Goal: Communication & Community: Answer question/provide support

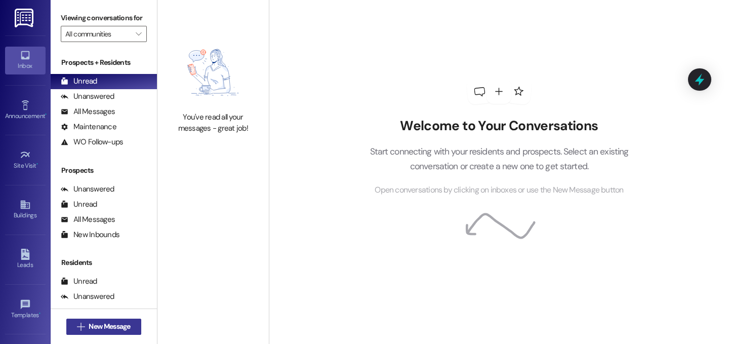
click at [123, 322] on span "New Message" at bounding box center [110, 326] width 42 height 11
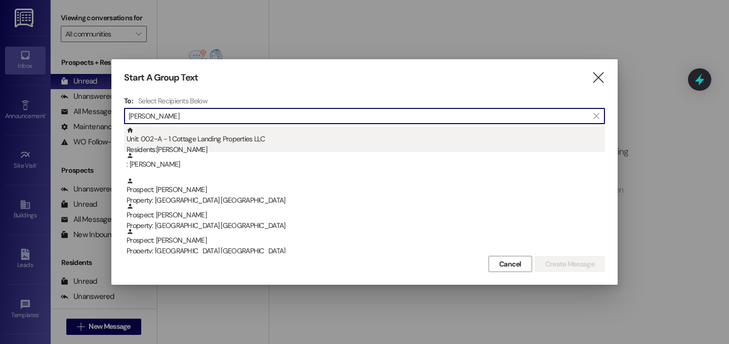
type input "miller"
click at [227, 141] on div "Unit: 002~A - 1 Cottage Landing Properties LLC Residents: Tia Miller" at bounding box center [366, 141] width 479 height 29
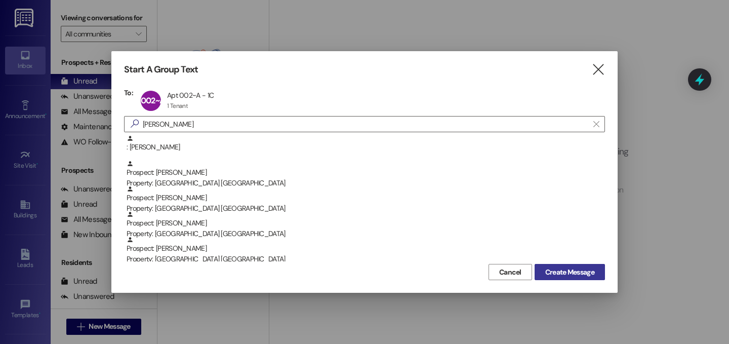
click at [570, 276] on span "Create Message" at bounding box center [569, 272] width 49 height 11
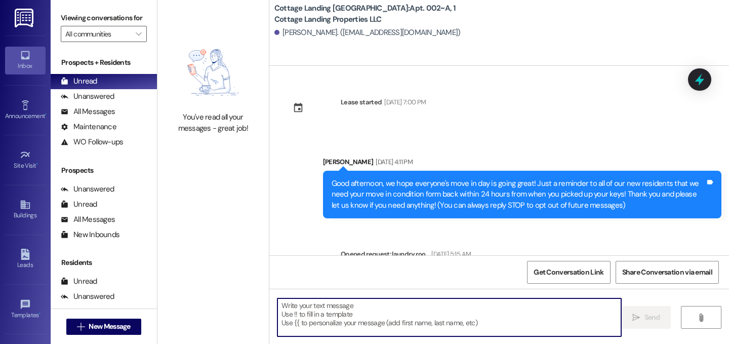
scroll to position [4922, 0]
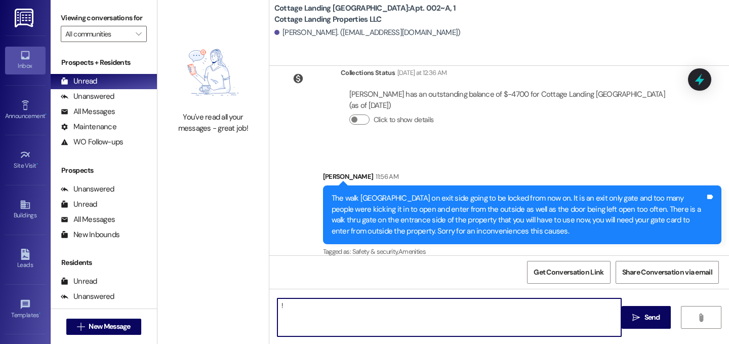
type textarea "!!"
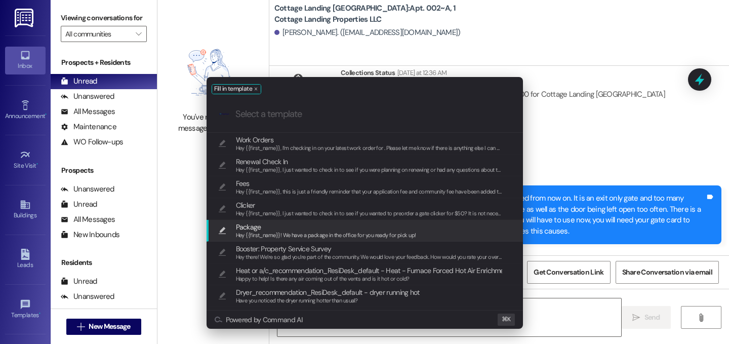
click at [265, 229] on span "Package" at bounding box center [326, 226] width 180 height 11
type textarea "Hey {{first_name}}! We have a package in the office for you ready for pick up!"
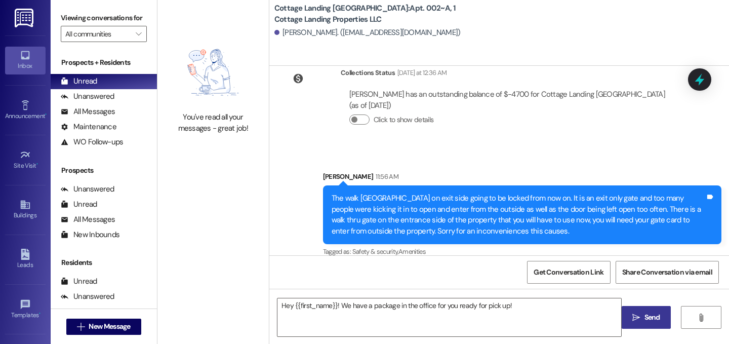
click at [635, 313] on span " Send" at bounding box center [647, 317] width 32 height 11
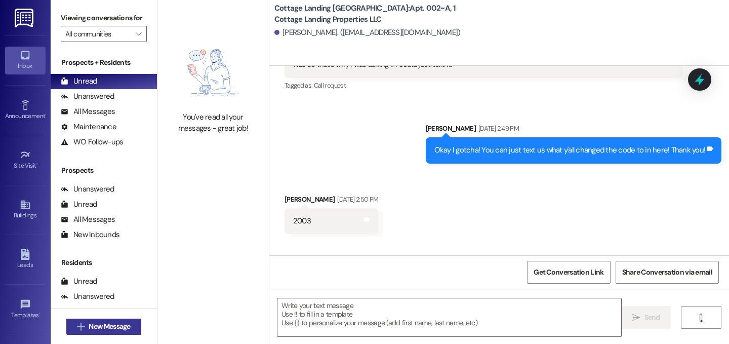
scroll to position [4084, 0]
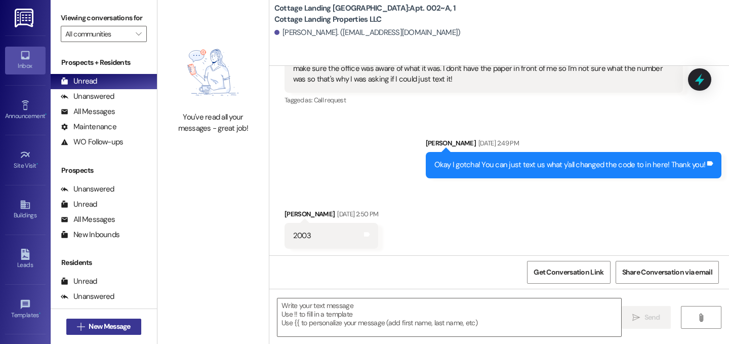
click at [111, 328] on span "New Message" at bounding box center [110, 326] width 42 height 11
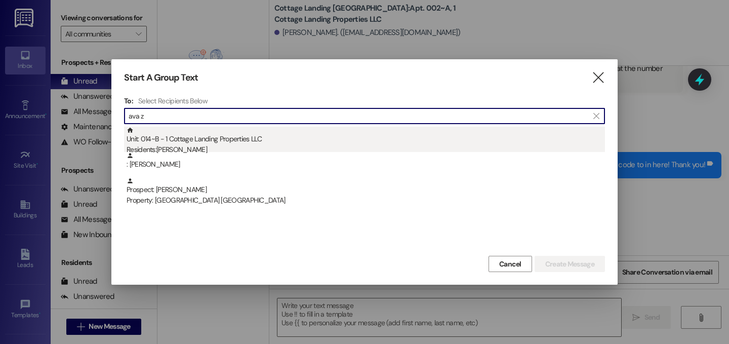
type input "ava z"
click at [181, 143] on div "Unit: 014~B - 1 Cottage Landing Properties LLC Residents: Ava Zelesnik" at bounding box center [366, 141] width 479 height 29
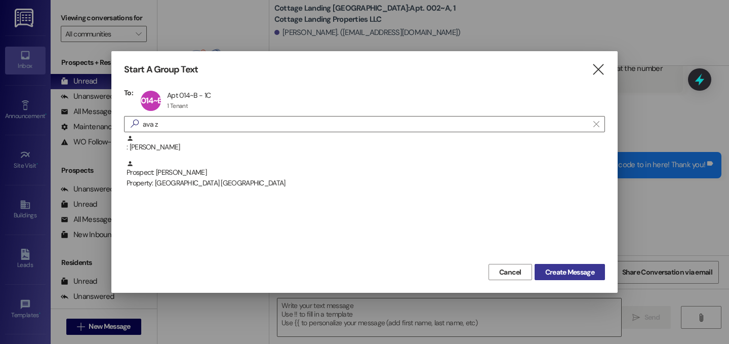
drag, startPoint x: 589, startPoint y: 270, endPoint x: 511, endPoint y: 296, distance: 82.6
click at [589, 271] on span "Create Message" at bounding box center [569, 272] width 49 height 11
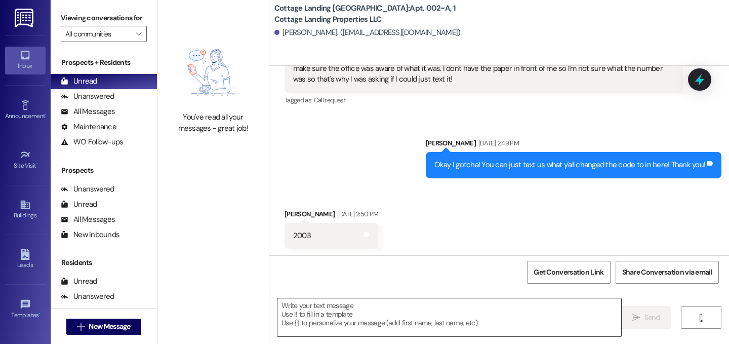
click at [451, 310] on textarea at bounding box center [450, 317] width 344 height 38
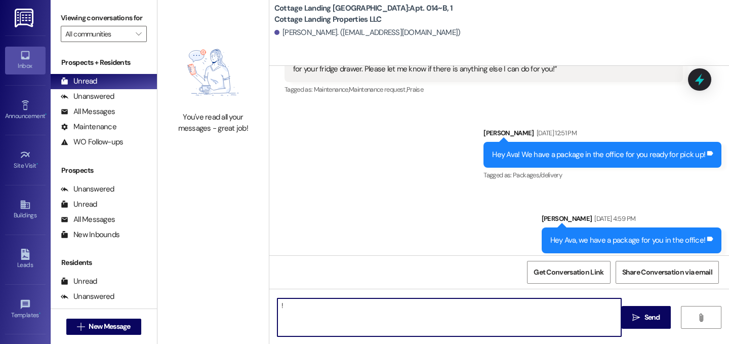
scroll to position [9027, 0]
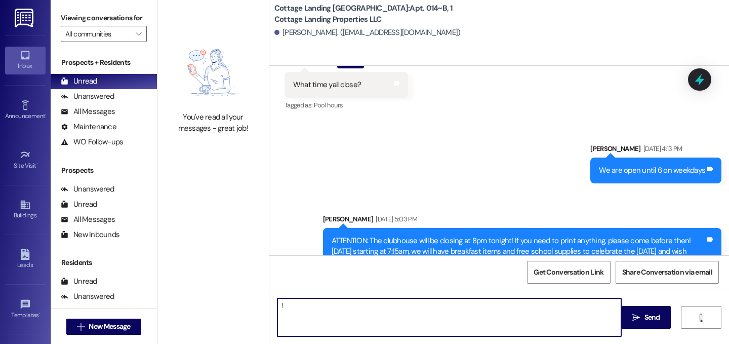
type textarea "!!"
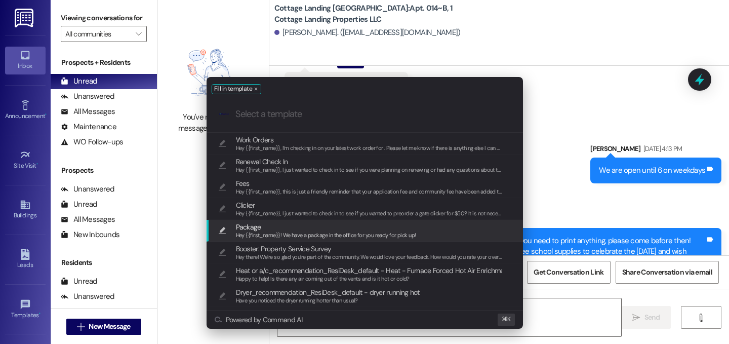
click at [279, 222] on span "Package" at bounding box center [326, 226] width 180 height 11
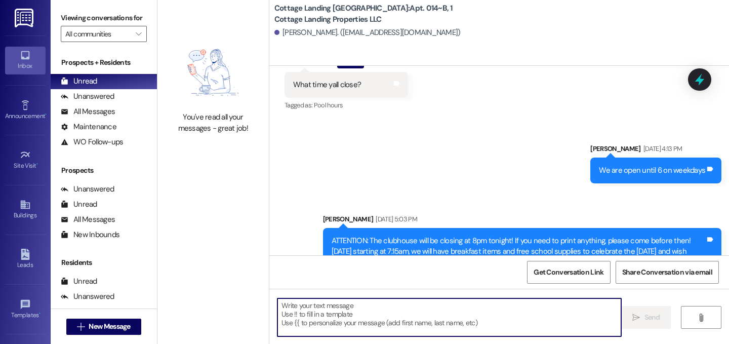
type textarea "Hey {{first_name}}! We have a package in the office for you ready for pick up!"
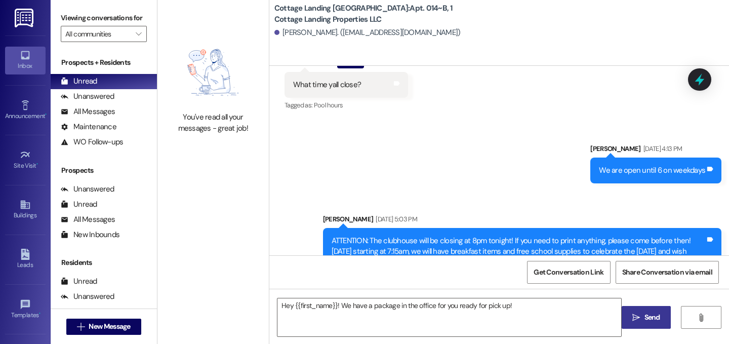
click at [645, 314] on span "Send" at bounding box center [653, 317] width 16 height 11
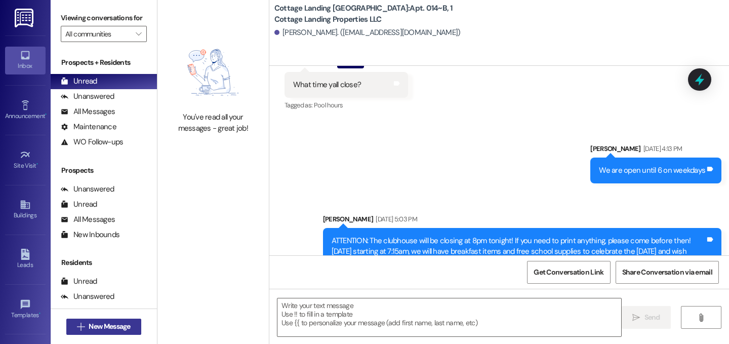
click at [124, 330] on span "New Message" at bounding box center [110, 326] width 42 height 11
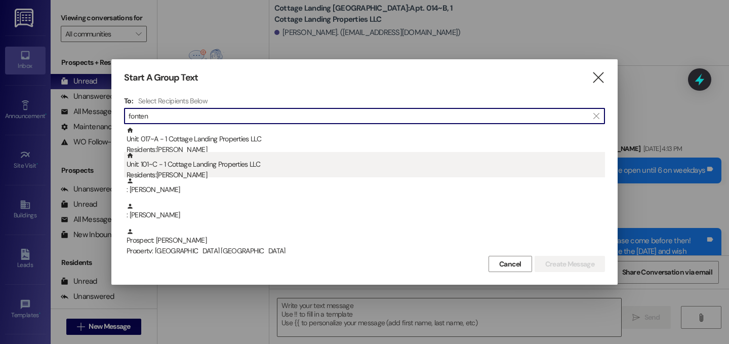
type input "fonten"
click at [217, 170] on div "Residents: Ava Fontenot" at bounding box center [366, 175] width 479 height 11
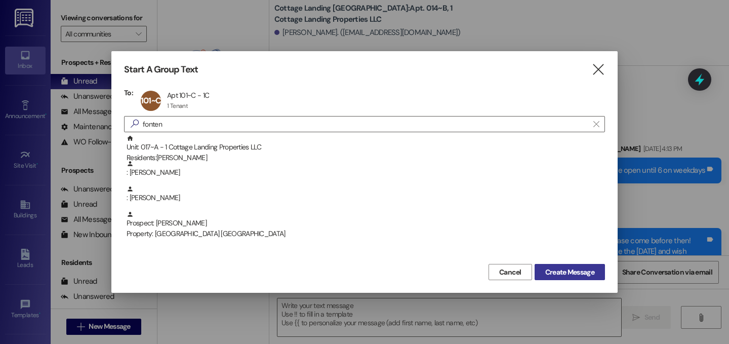
click at [559, 272] on span "Create Message" at bounding box center [569, 272] width 49 height 11
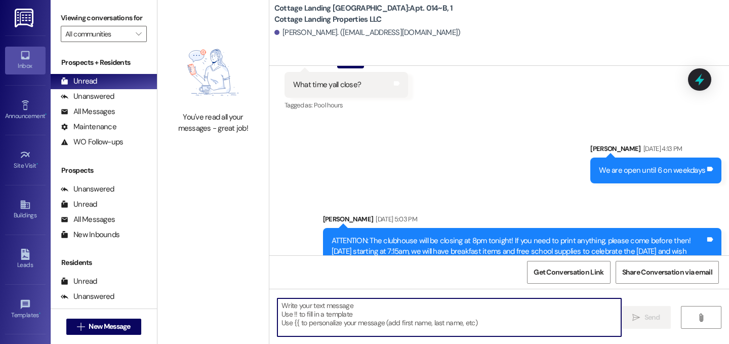
click at [443, 321] on textarea at bounding box center [450, 317] width 344 height 38
type textarea "!!"
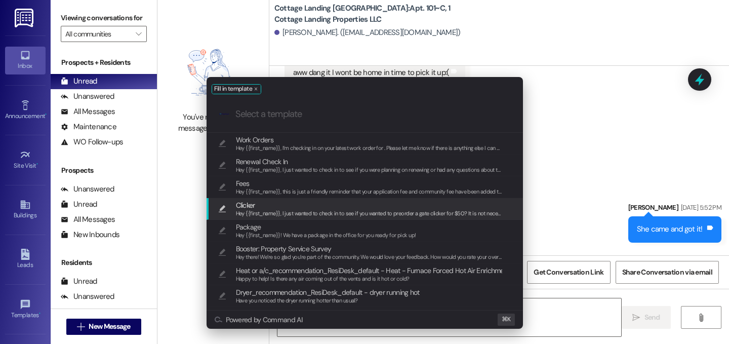
scroll to position [15854, 0]
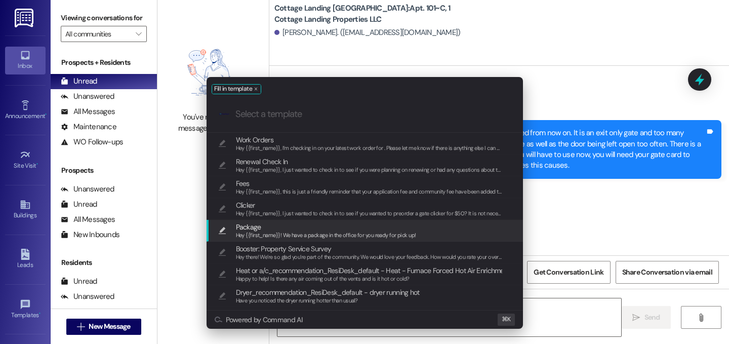
click at [254, 225] on span "Package" at bounding box center [248, 226] width 25 height 11
type textarea "Hey {{first_name}}! We have a package in the office for you ready for pick up!"
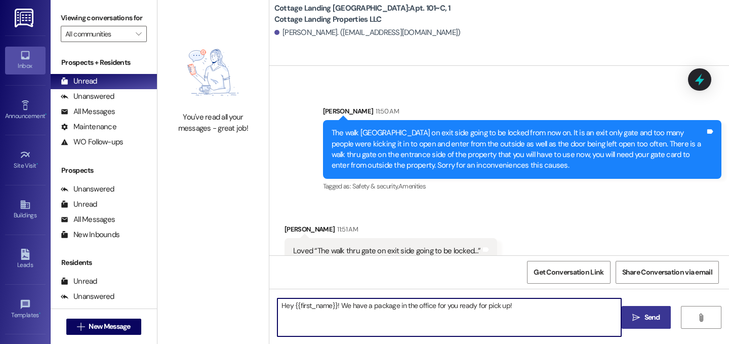
click at [643, 322] on span "Send" at bounding box center [653, 317] width 20 height 11
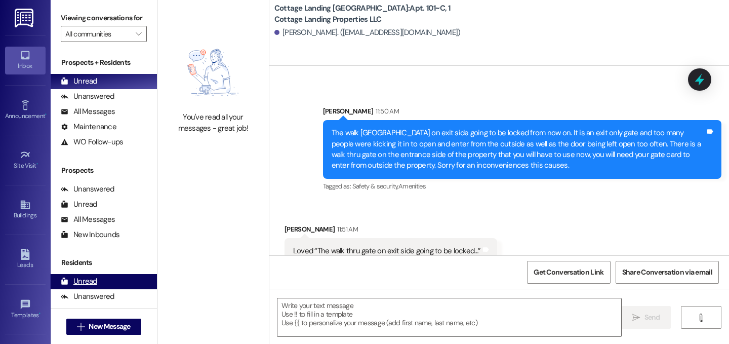
scroll to position [15853, 0]
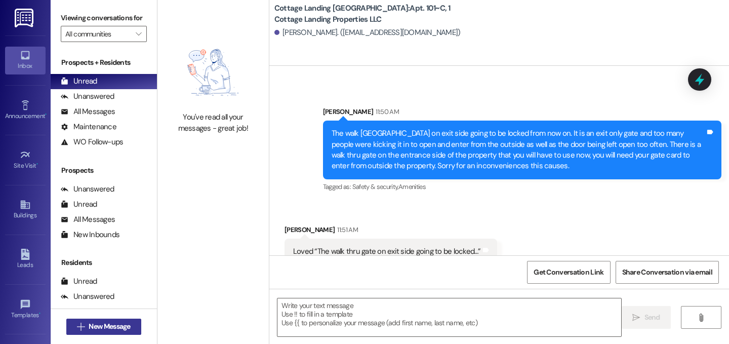
click at [123, 330] on span "New Message" at bounding box center [110, 326] width 42 height 11
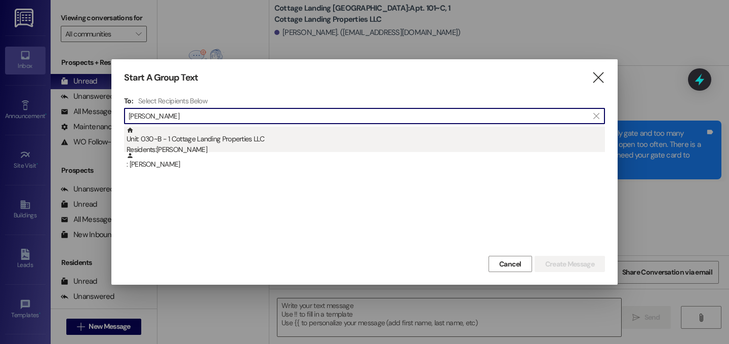
type input "adrienne"
click at [189, 138] on div "Unit: 030~B - 1 Cottage Landing Properties LLC Residents: Adrienne Faucheux" at bounding box center [366, 141] width 479 height 29
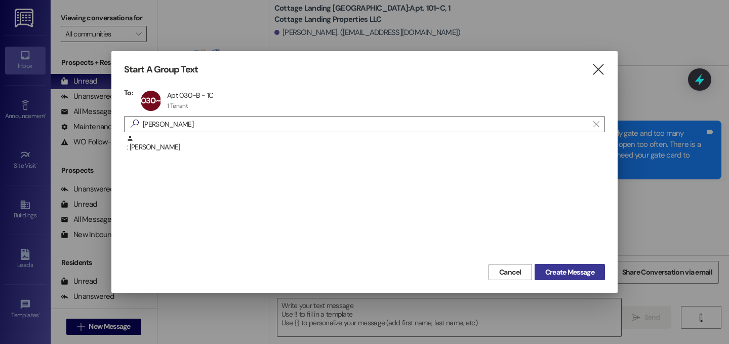
click at [557, 267] on span "Create Message" at bounding box center [569, 272] width 49 height 11
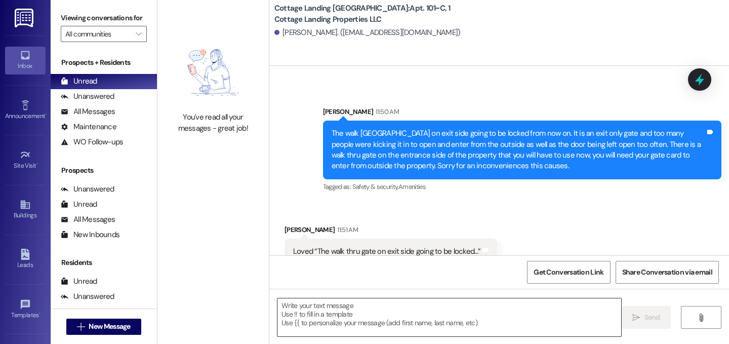
click at [426, 314] on textarea at bounding box center [450, 317] width 344 height 38
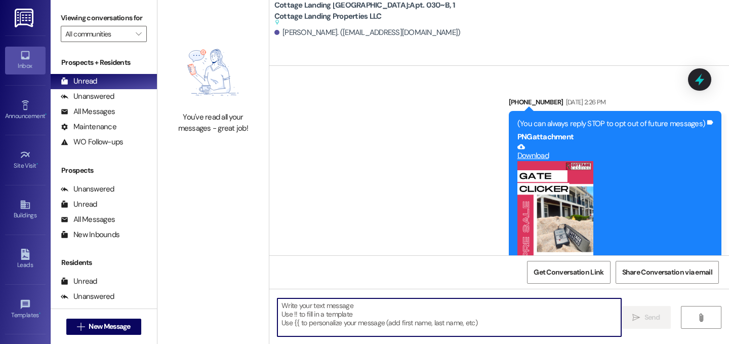
scroll to position [19285, 0]
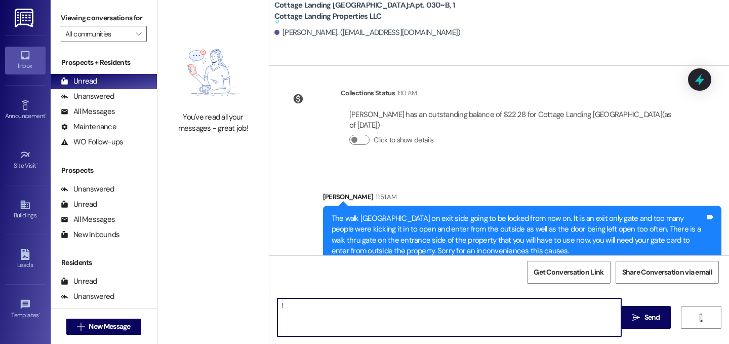
type textarea "!!"
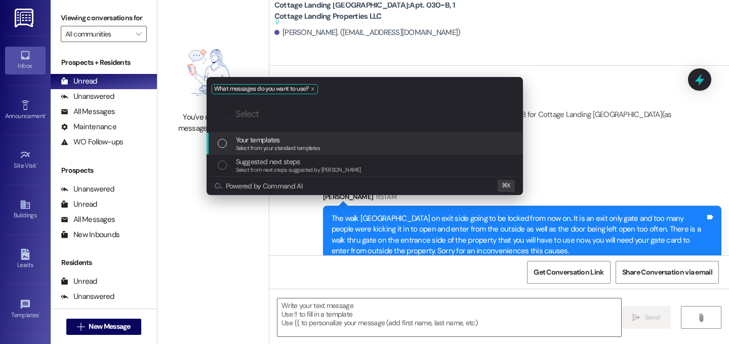
click at [300, 144] on div "Select from your standard templates" at bounding box center [278, 148] width 85 height 9
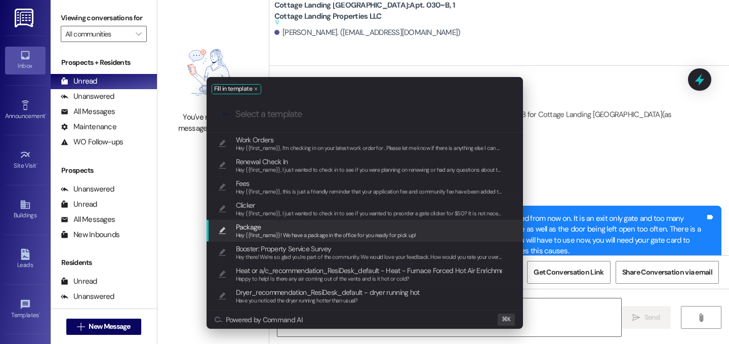
click at [264, 222] on span "Package" at bounding box center [326, 226] width 180 height 11
type textarea "Hey {{first_name}}! We have a package in the office for you ready for pick up!"
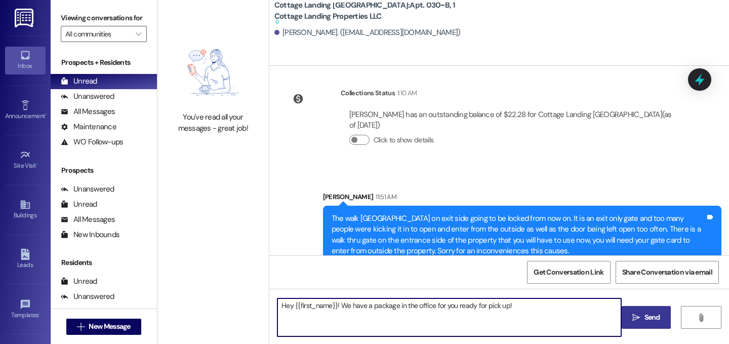
click at [645, 315] on span "Send" at bounding box center [653, 317] width 16 height 11
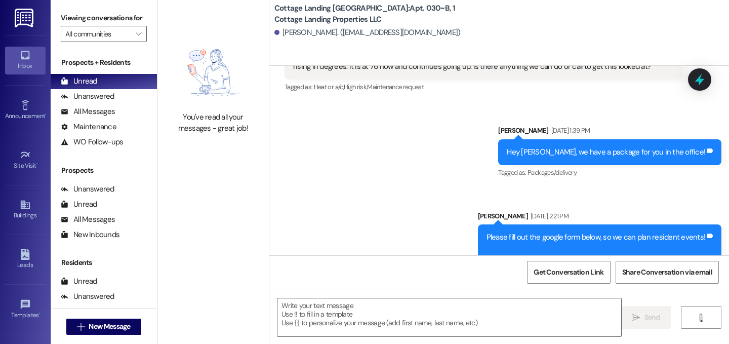
scroll to position [14804, 0]
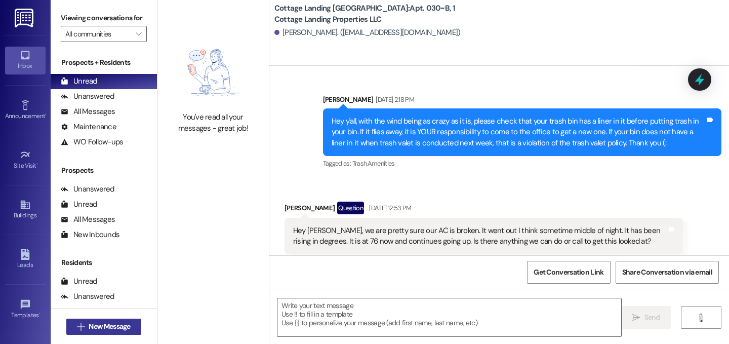
click at [105, 324] on span "New Message" at bounding box center [110, 326] width 42 height 11
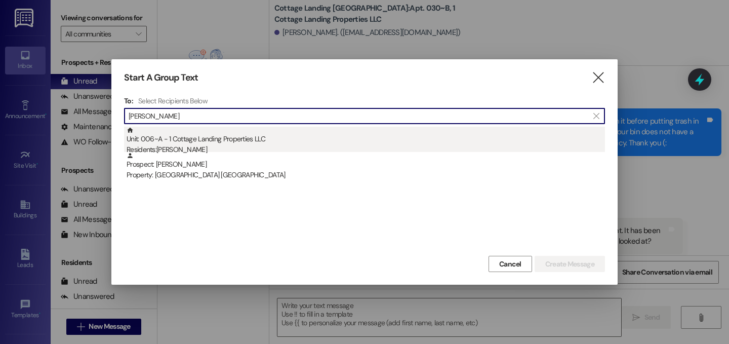
type input "lucy p"
click at [202, 150] on div "Residents: Lucy Pizza" at bounding box center [366, 149] width 479 height 11
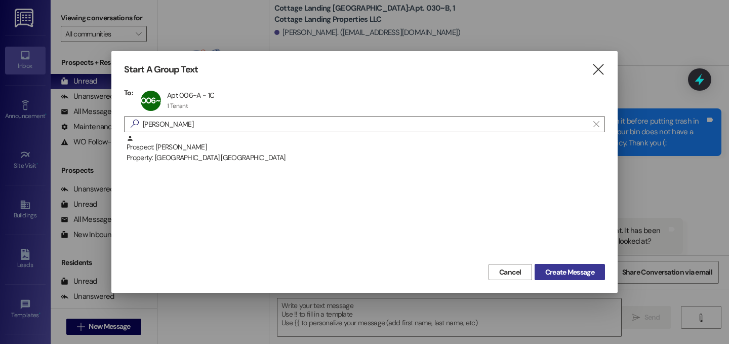
click at [570, 267] on span "Create Message" at bounding box center [569, 272] width 49 height 11
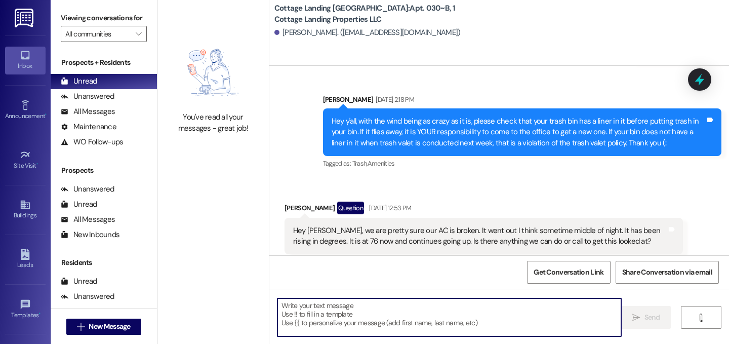
click at [508, 304] on textarea at bounding box center [450, 317] width 344 height 38
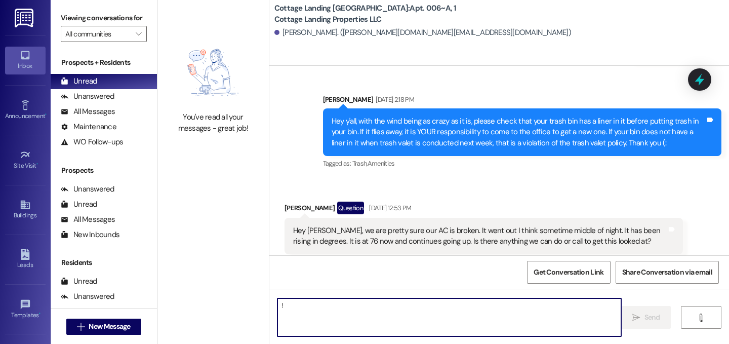
type textarea "!!"
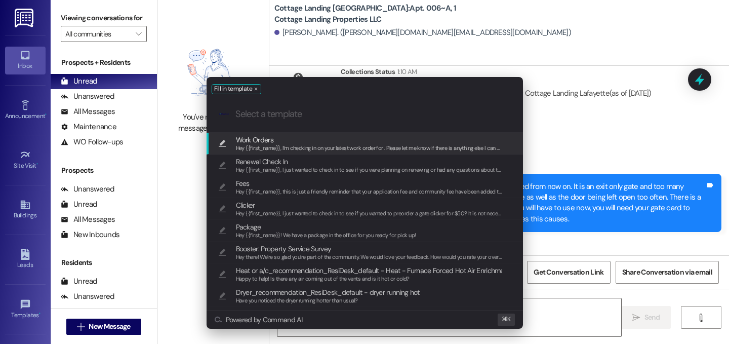
scroll to position [2076, 0]
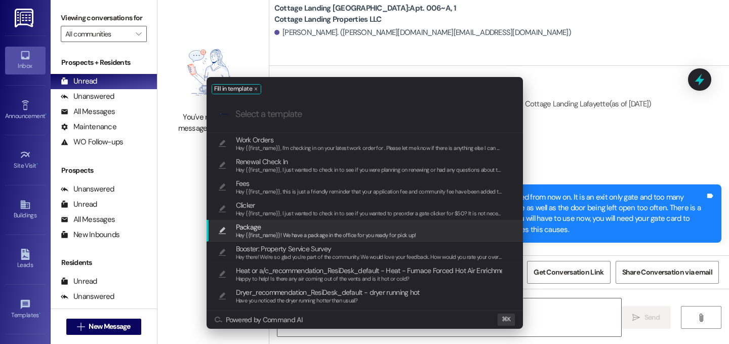
click at [281, 227] on span "Package" at bounding box center [326, 226] width 180 height 11
type textarea "Hey {{first_name}}! We have a package in the office for you ready for pick up!"
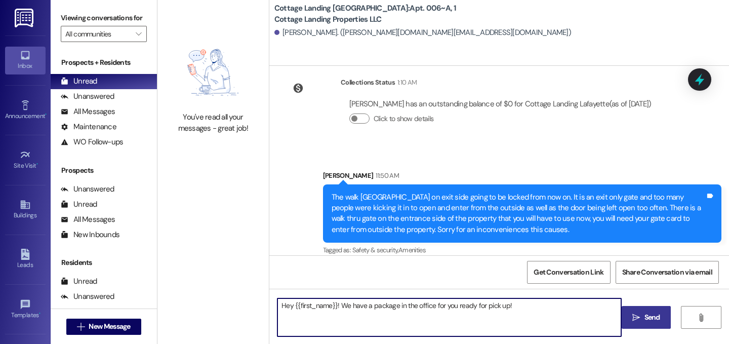
click at [660, 323] on button " Send" at bounding box center [646, 317] width 49 height 23
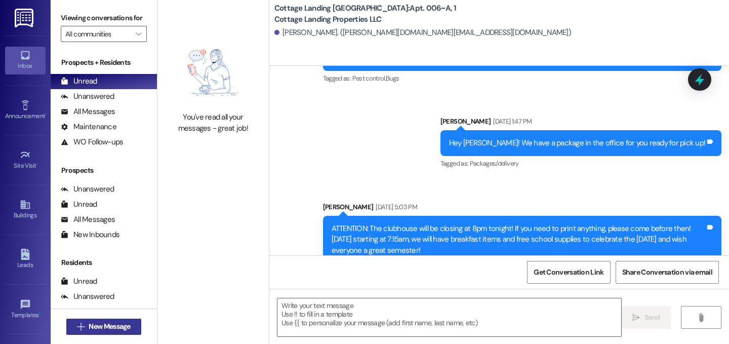
click at [128, 325] on span "New Message" at bounding box center [110, 326] width 42 height 11
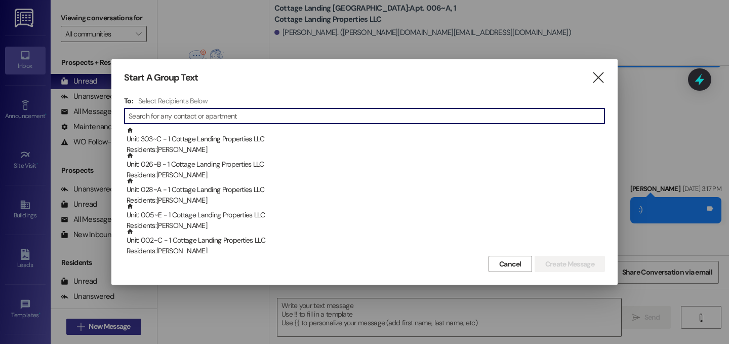
scroll to position [1333, 0]
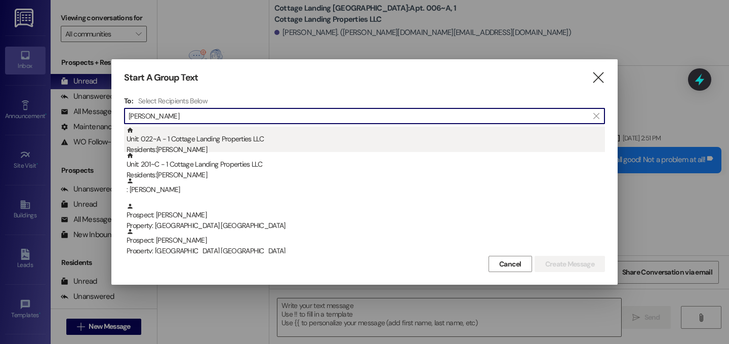
type input "dwelle"
click at [197, 150] on div "Residents: Zachary Dwelle" at bounding box center [366, 149] width 479 height 11
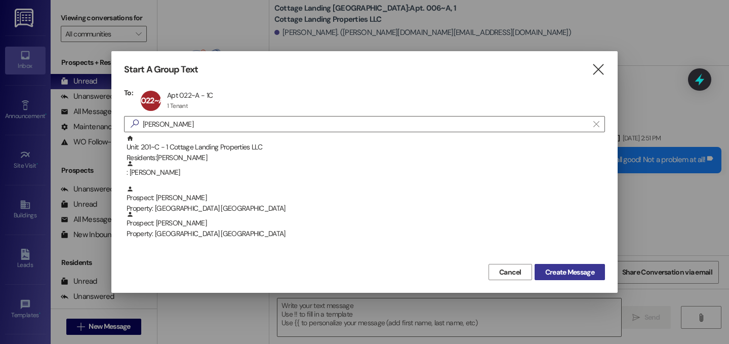
click at [559, 272] on span "Create Message" at bounding box center [569, 272] width 49 height 11
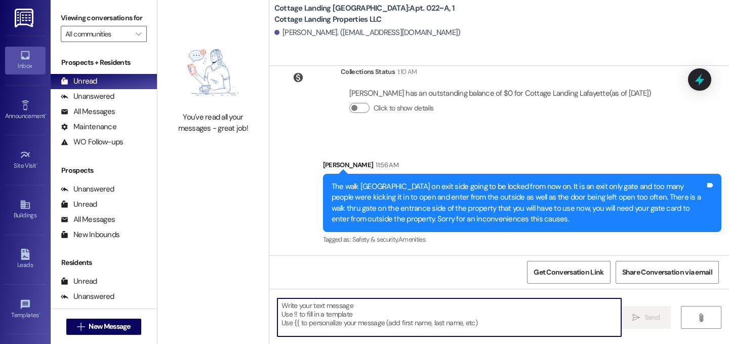
scroll to position [566, 0]
click at [422, 313] on textarea at bounding box center [450, 317] width 344 height 38
type textarea "!!"
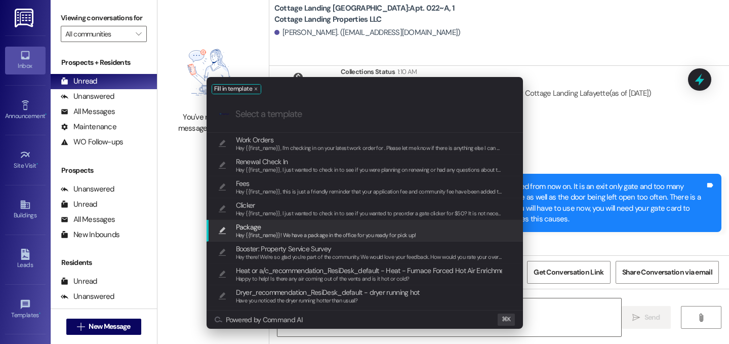
click at [300, 229] on span "Package" at bounding box center [326, 226] width 180 height 11
type textarea "Hey {{first_name}}! We have a package in the office for you ready for pick up!"
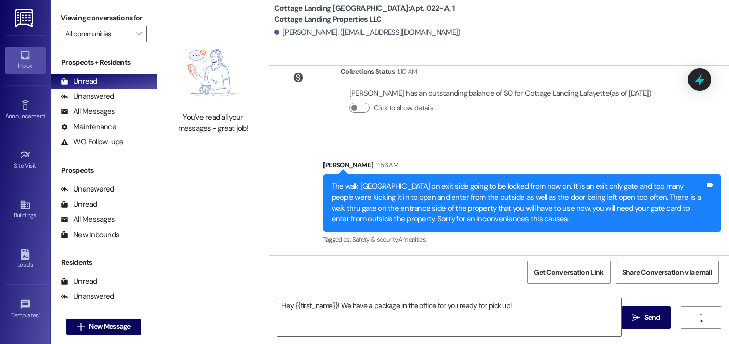
click at [636, 320] on icon "" at bounding box center [637, 318] width 8 height 8
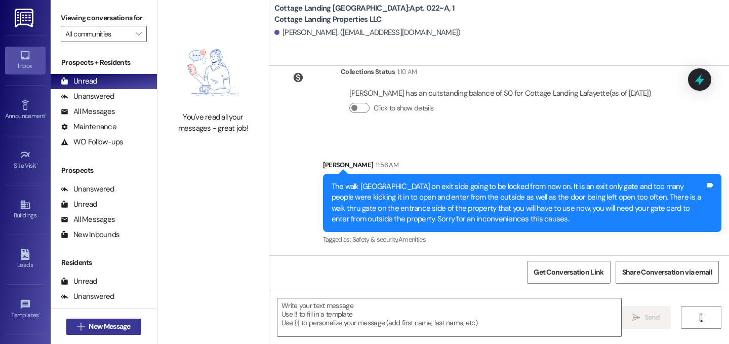
click at [113, 327] on span "New Message" at bounding box center [110, 326] width 42 height 11
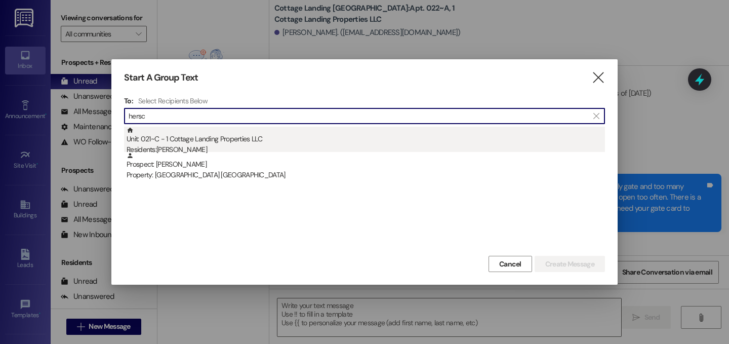
type input "hersc"
click at [188, 149] on div "Residents: Addyson Herschlag" at bounding box center [366, 149] width 479 height 11
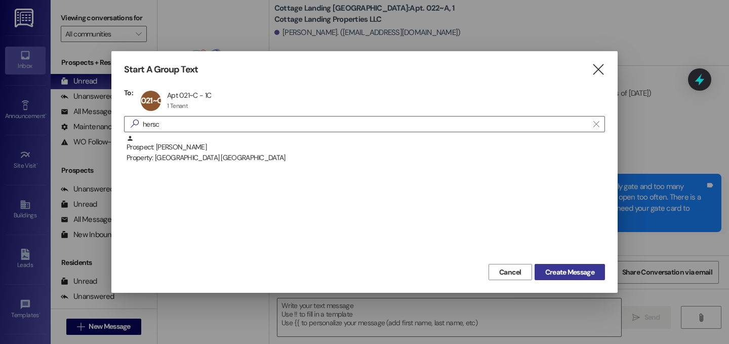
click at [570, 275] on span "Create Message" at bounding box center [569, 272] width 49 height 11
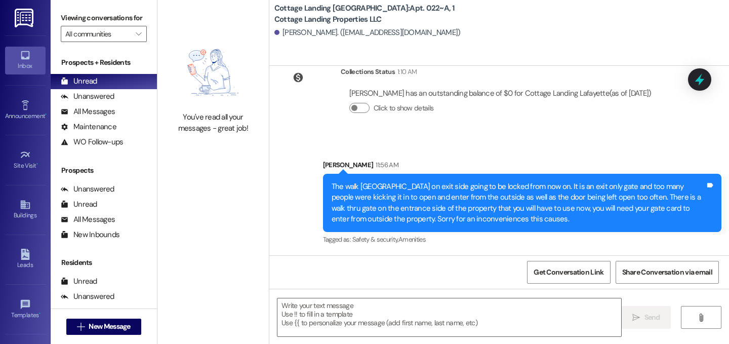
click at [482, 310] on textarea at bounding box center [450, 317] width 344 height 38
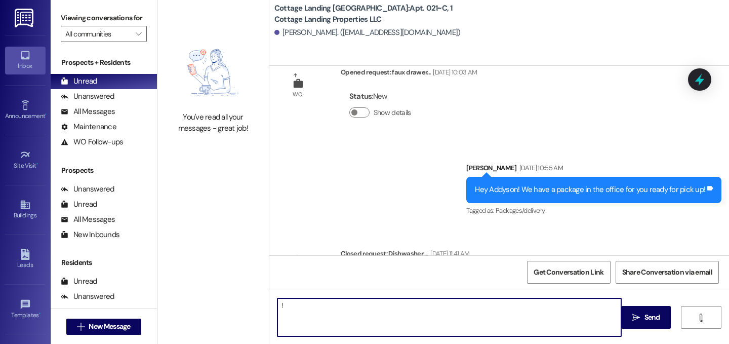
type textarea "!!"
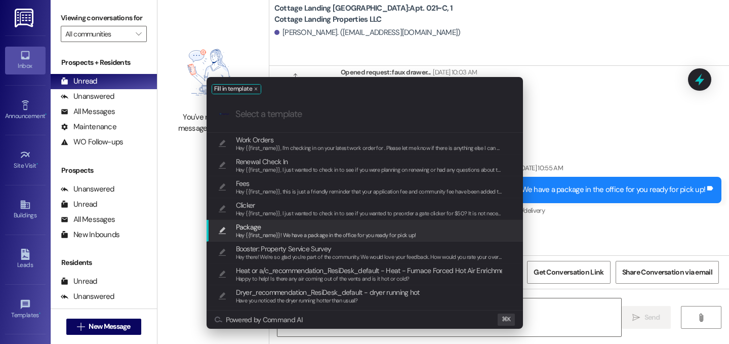
click at [326, 228] on span "Package" at bounding box center [326, 226] width 180 height 11
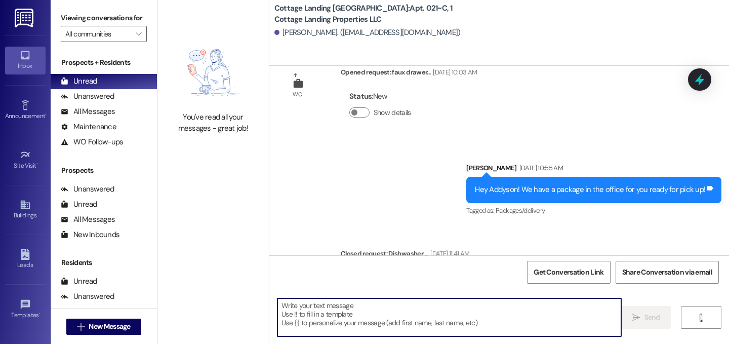
type textarea "Hey {{first_name}}! We have a package in the office for you ready for pick up!"
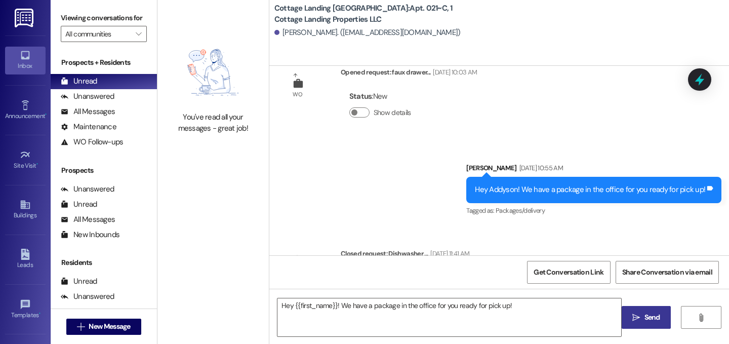
click at [633, 322] on span " Send" at bounding box center [647, 317] width 32 height 11
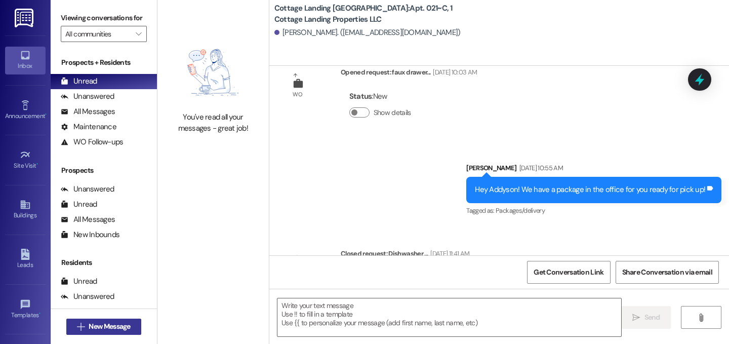
click at [109, 330] on span "New Message" at bounding box center [110, 326] width 42 height 11
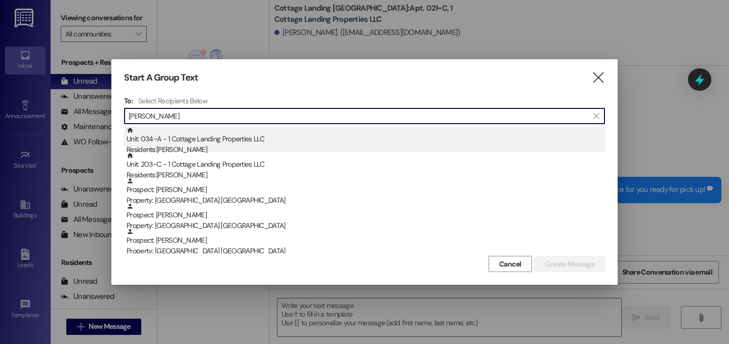
type input "braxton"
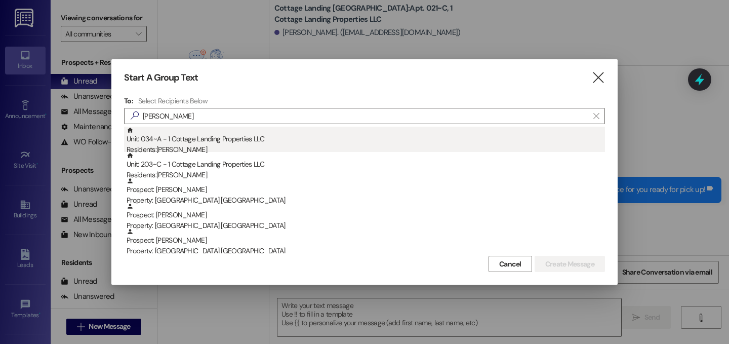
click at [196, 139] on div "Unit: 034~A - 1 Cottage Landing Properties LLC Residents: Braxton Fryoux" at bounding box center [366, 141] width 479 height 29
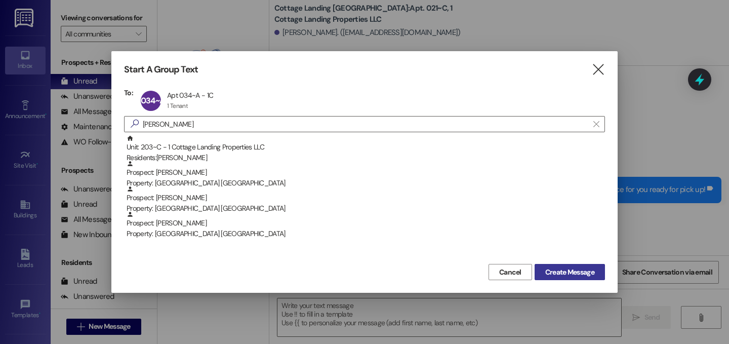
click at [577, 270] on span "Create Message" at bounding box center [569, 272] width 49 height 11
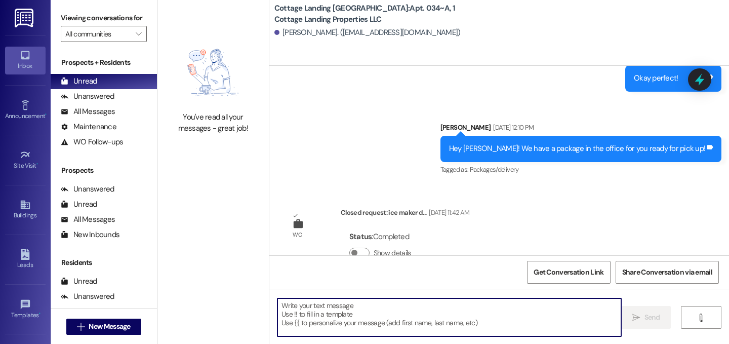
click at [452, 314] on textarea at bounding box center [450, 317] width 344 height 38
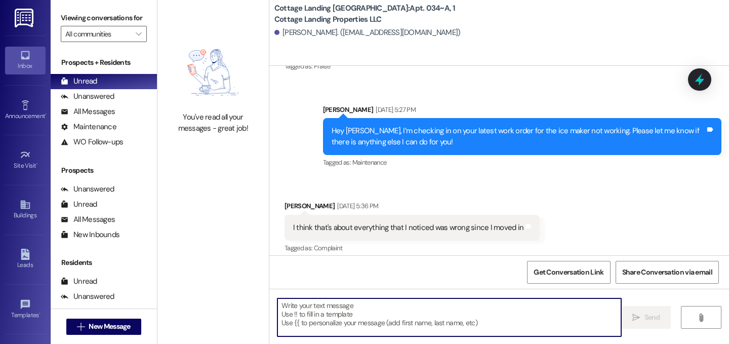
scroll to position [1224, 0]
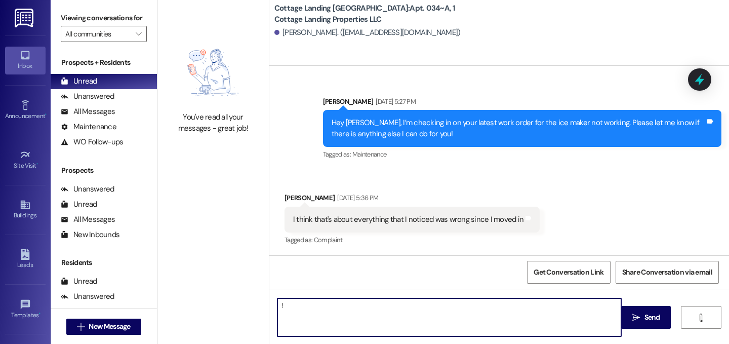
type textarea "!!"
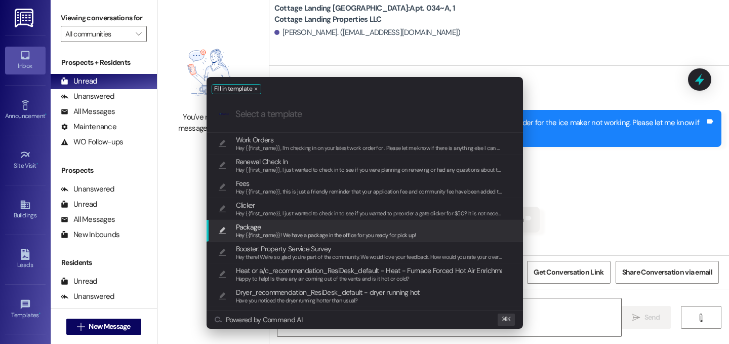
click at [373, 226] on span "Package" at bounding box center [326, 226] width 180 height 11
type textarea "Hey {{first_name}}! We have a package in the office for you ready for pick up!"
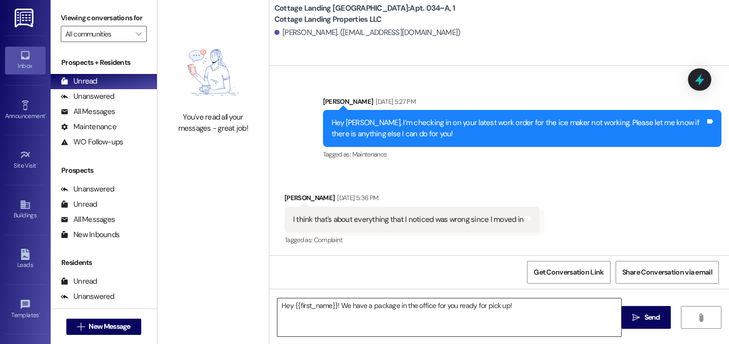
drag, startPoint x: 643, startPoint y: 315, endPoint x: 568, endPoint y: 307, distance: 75.3
click at [643, 315] on span "Send" at bounding box center [653, 317] width 20 height 11
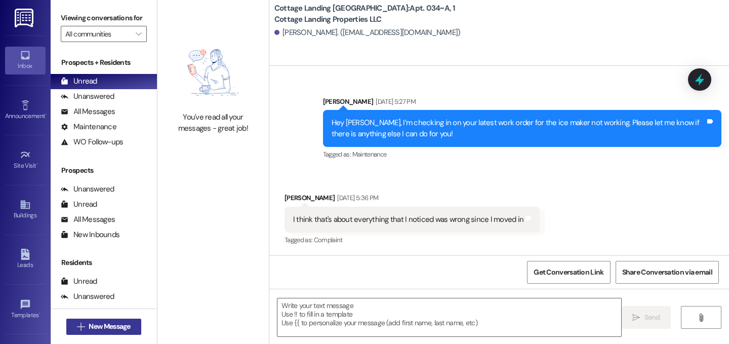
click at [129, 329] on span "New Message" at bounding box center [110, 326] width 46 height 11
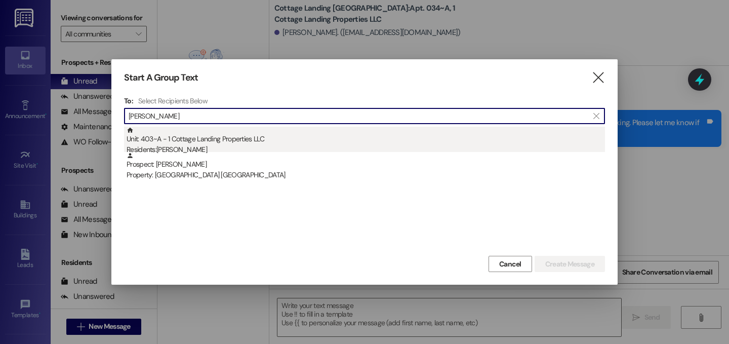
type input "cambre"
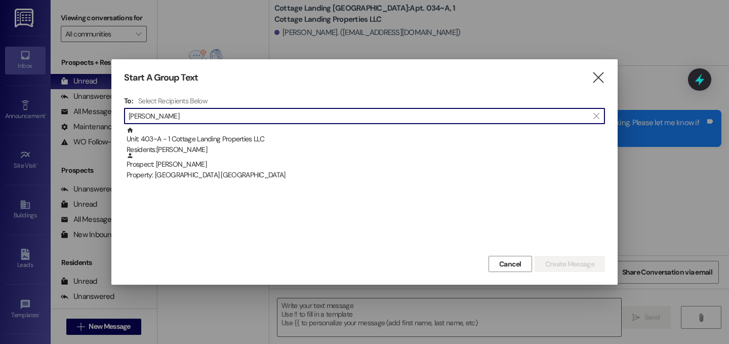
drag, startPoint x: 223, startPoint y: 141, endPoint x: 409, endPoint y: 209, distance: 197.6
click at [223, 141] on div "Unit: 403~A - 1 Cottage Landing Properties LLC Residents: Cambre Dupuy" at bounding box center [366, 141] width 479 height 29
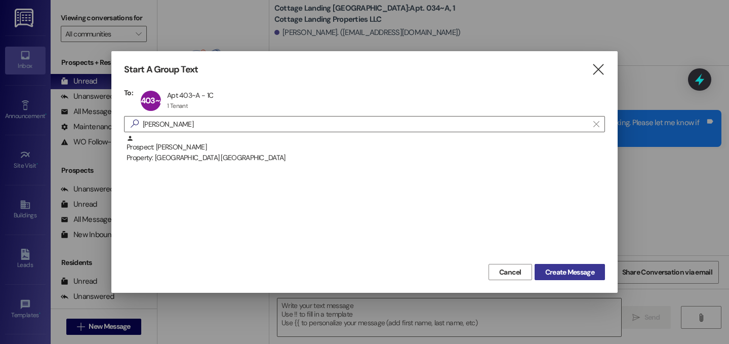
click at [567, 268] on span "Create Message" at bounding box center [569, 272] width 49 height 11
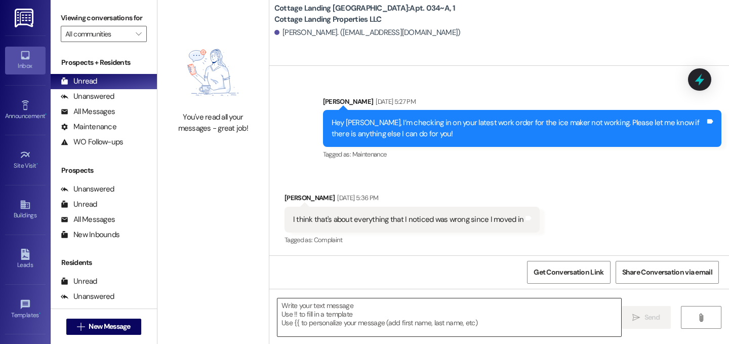
click at [443, 314] on textarea at bounding box center [450, 317] width 344 height 38
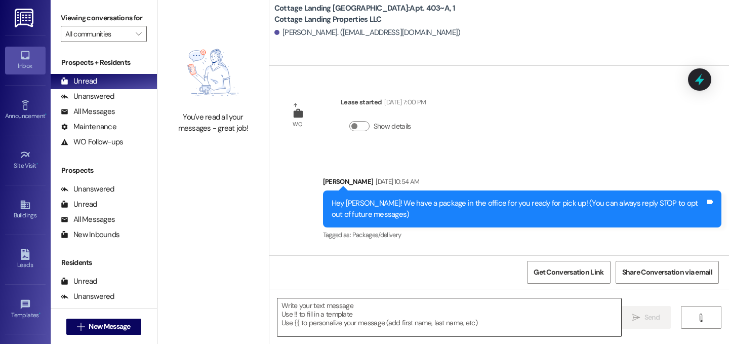
click at [443, 314] on textarea at bounding box center [450, 317] width 344 height 38
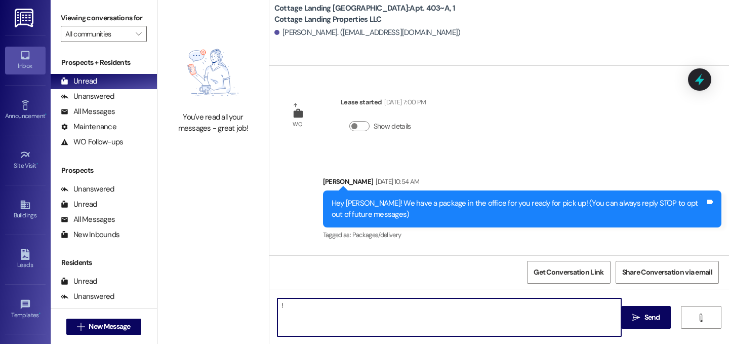
type textarea "!!"
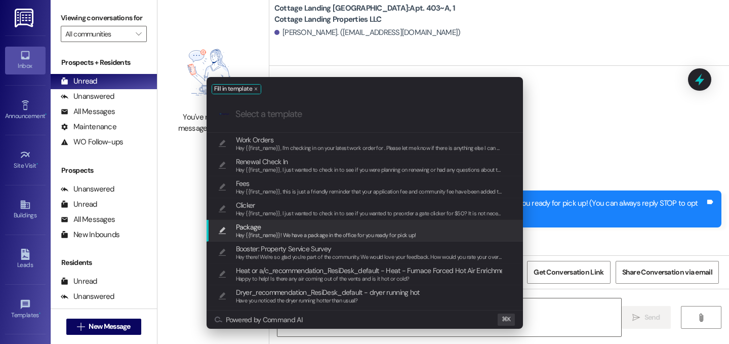
click at [297, 227] on span "Package" at bounding box center [326, 226] width 180 height 11
type textarea "Hey {{first_name}}! We have a package in the office for you ready for pick up!"
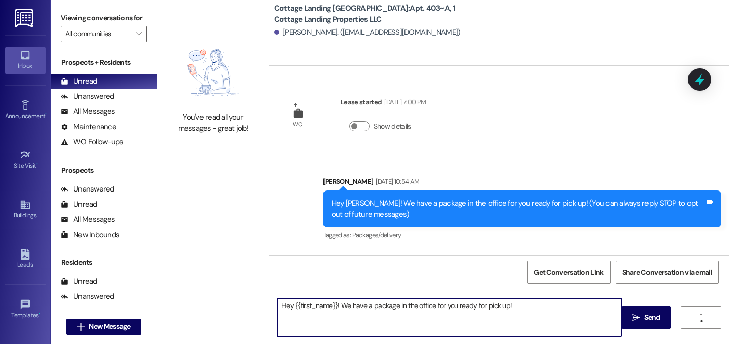
click at [643, 315] on span "Send" at bounding box center [653, 317] width 20 height 11
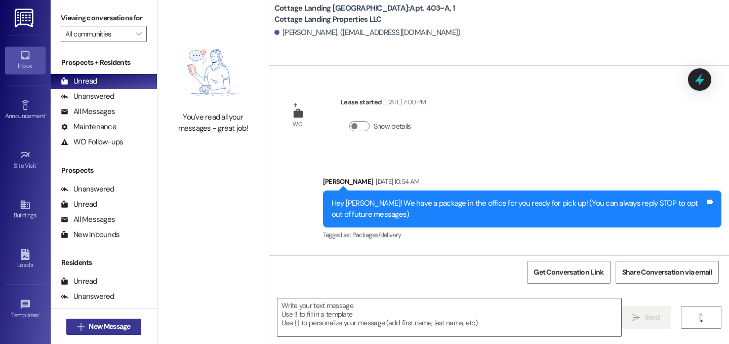
click at [121, 329] on span "New Message" at bounding box center [110, 326] width 42 height 11
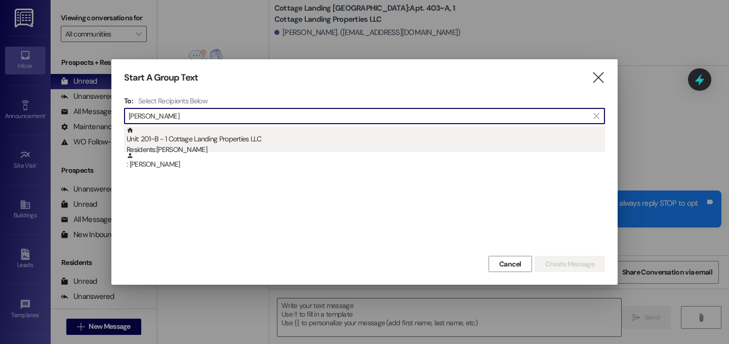
type input "stump"
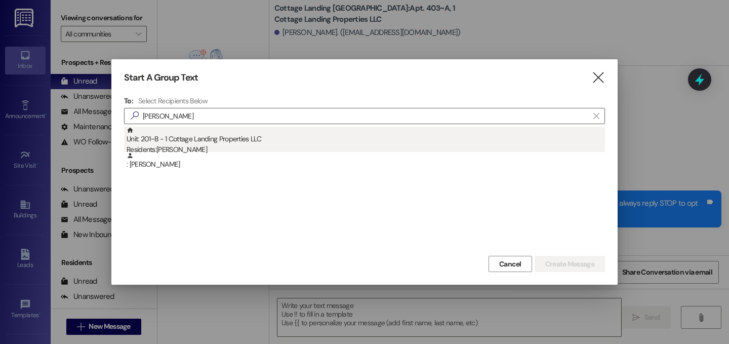
click at [231, 136] on div "Unit: 201~B - 1 Cottage Landing Properties LLC Residents: Jacob Stumpf" at bounding box center [366, 141] width 479 height 29
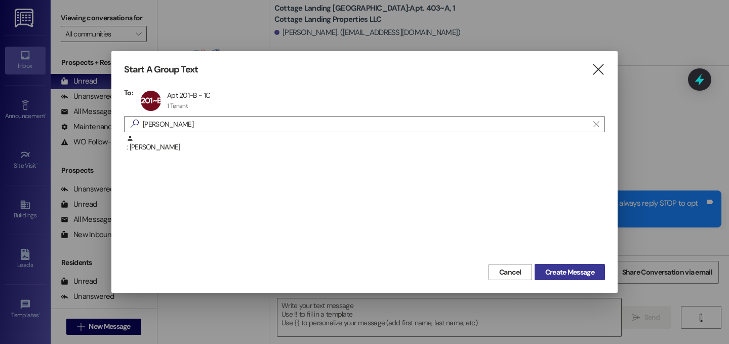
click at [568, 272] on span "Create Message" at bounding box center [569, 272] width 49 height 11
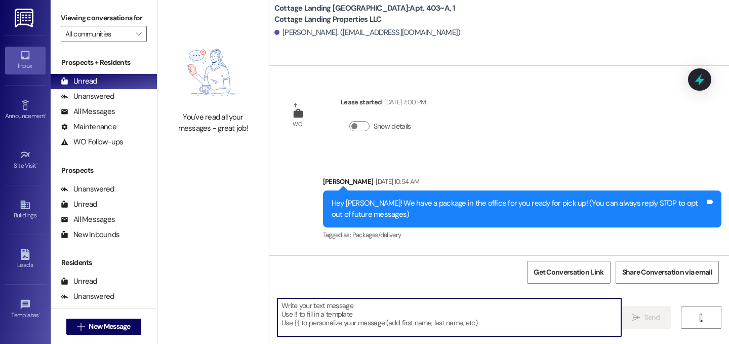
click at [425, 322] on textarea at bounding box center [450, 317] width 344 height 38
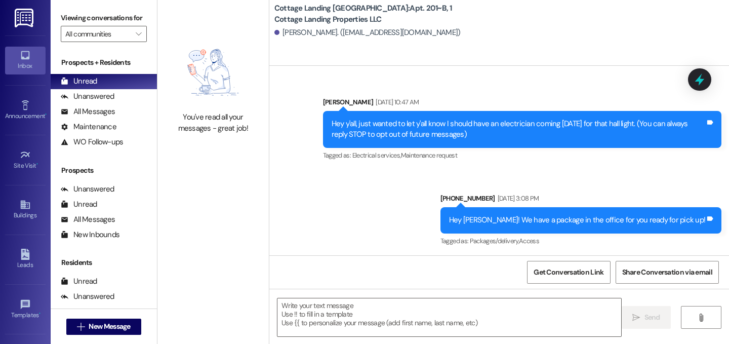
scroll to position [22388, 0]
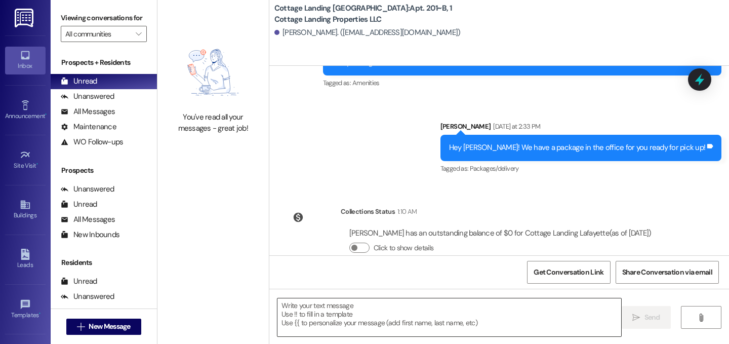
click at [410, 329] on textarea at bounding box center [450, 317] width 344 height 38
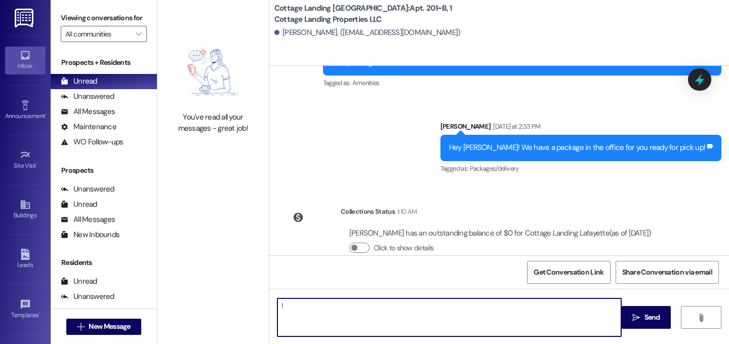
type textarea "!!"
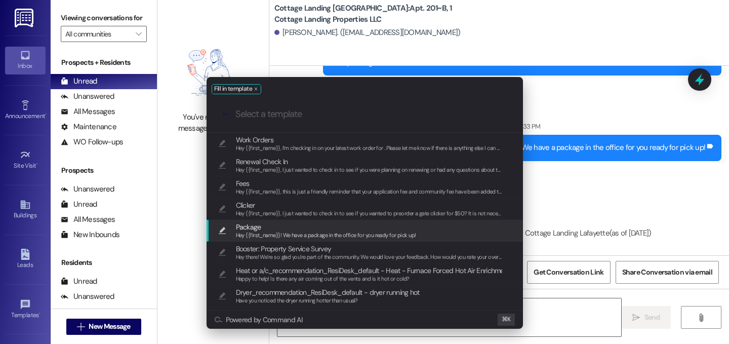
click at [289, 224] on span "Package" at bounding box center [326, 226] width 180 height 11
type textarea "Hey {{first_name}}! We have a package in the office for you ready for pick up!"
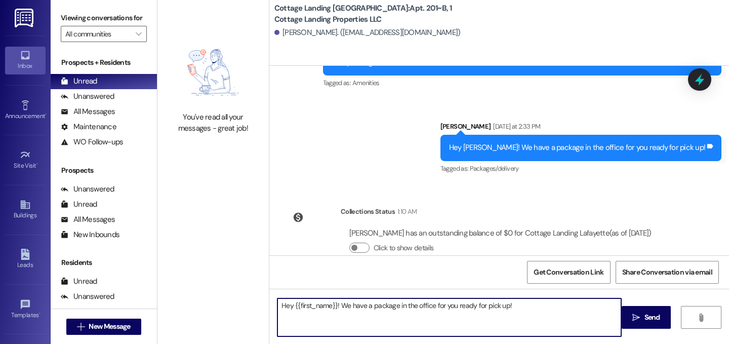
drag, startPoint x: 646, startPoint y: 316, endPoint x: 598, endPoint y: 311, distance: 48.3
click at [646, 316] on span "Send" at bounding box center [653, 317] width 16 height 11
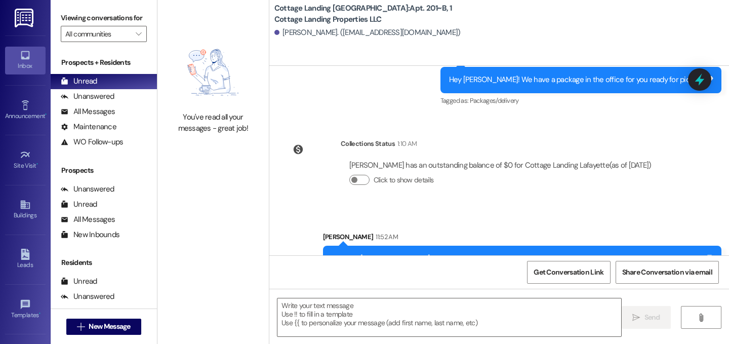
scroll to position [22567, 0]
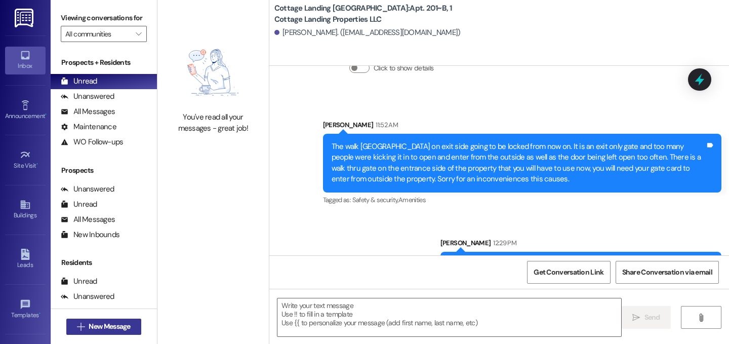
click at [96, 325] on span "New Message" at bounding box center [110, 326] width 42 height 11
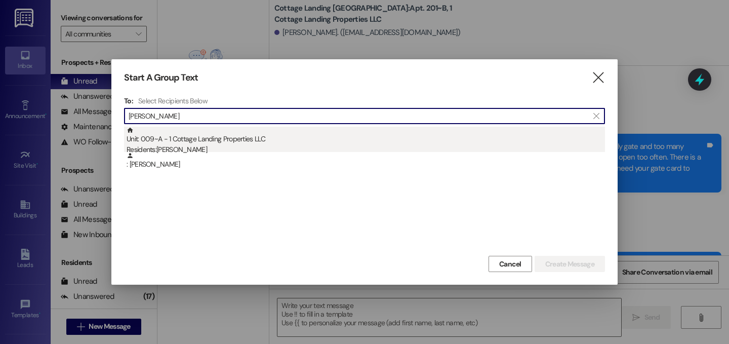
type input "gavin"
click at [264, 146] on div "Residents: Gavin Langlois" at bounding box center [366, 149] width 479 height 11
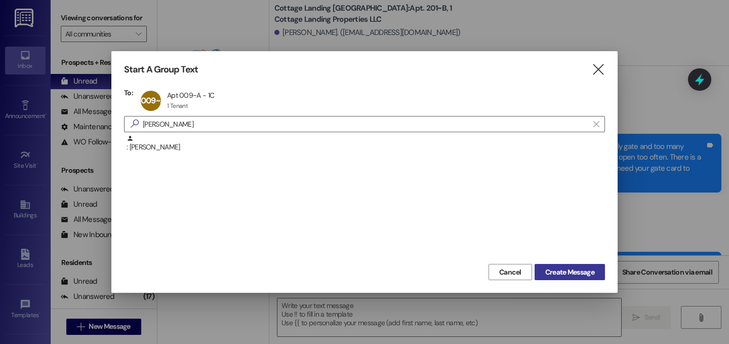
click at [578, 268] on span "Create Message" at bounding box center [569, 272] width 49 height 11
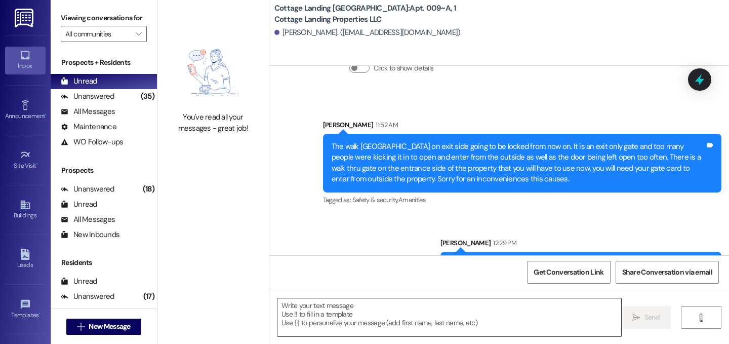
click at [325, 313] on textarea at bounding box center [450, 317] width 344 height 38
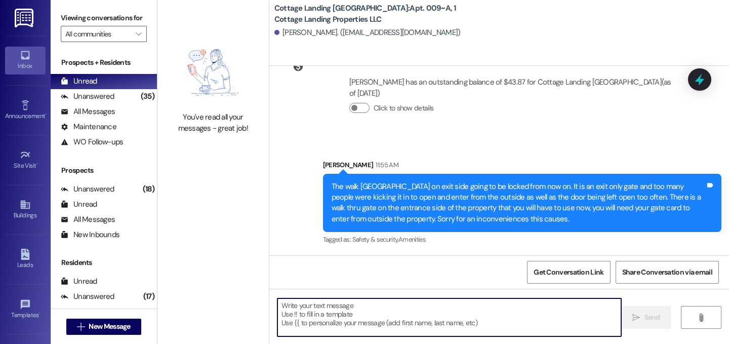
scroll to position [13232, 0]
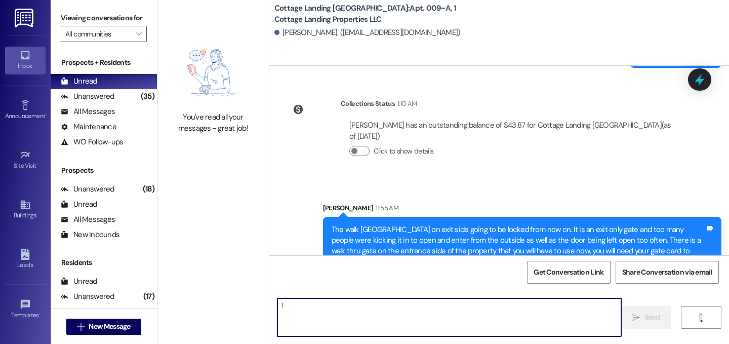
type textarea "!!"
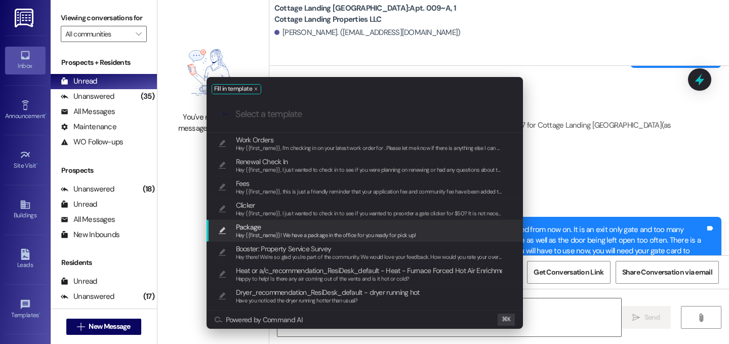
click at [294, 221] on span "Package" at bounding box center [326, 226] width 180 height 11
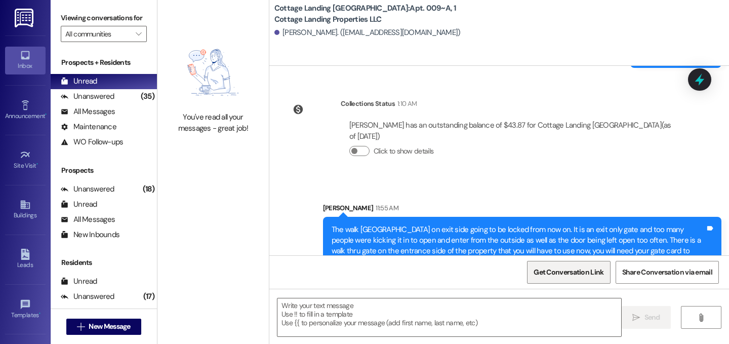
type textarea "Hey {{first_name}}! We have a package in the office for you ready for pick up!"
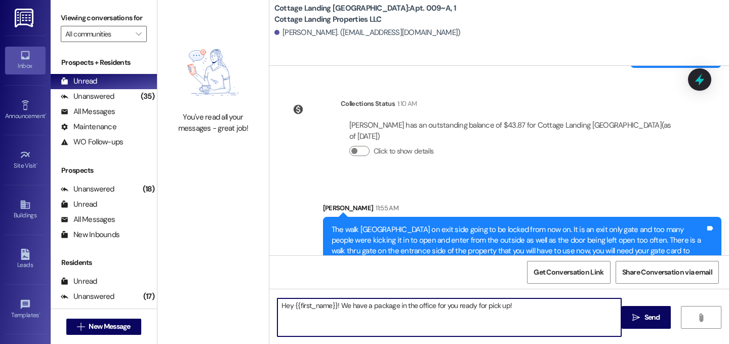
drag, startPoint x: 649, startPoint y: 324, endPoint x: 564, endPoint y: 331, distance: 85.4
click at [649, 324] on button " Send" at bounding box center [646, 317] width 49 height 23
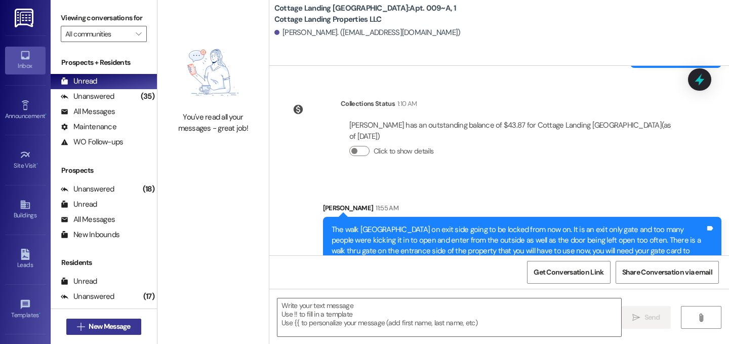
click at [119, 327] on span "New Message" at bounding box center [110, 326] width 42 height 11
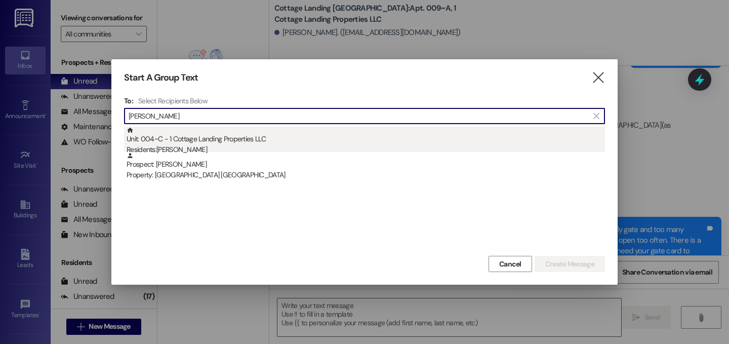
type input "blackmon"
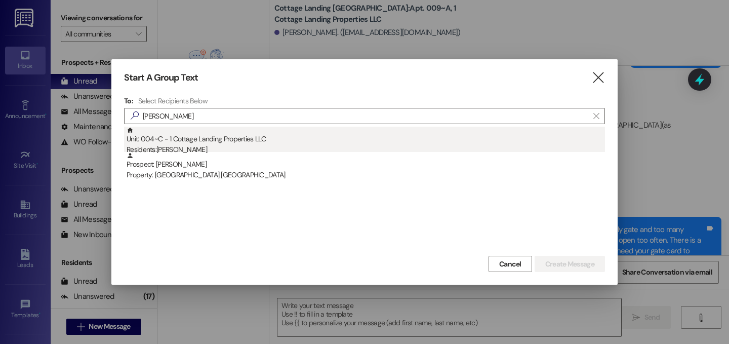
click at [188, 144] on div "Residents: Grace Blackmon" at bounding box center [366, 149] width 479 height 11
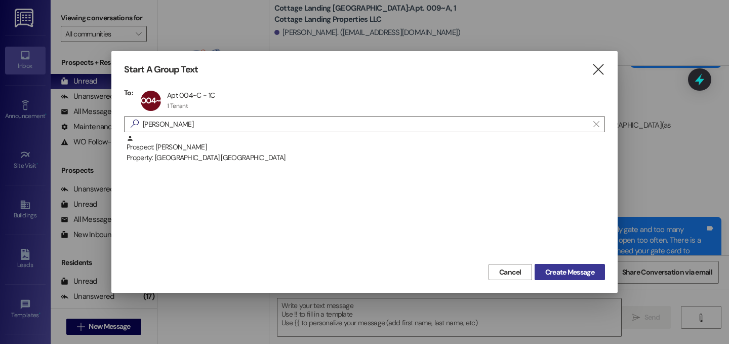
click at [565, 270] on span "Create Message" at bounding box center [569, 272] width 49 height 11
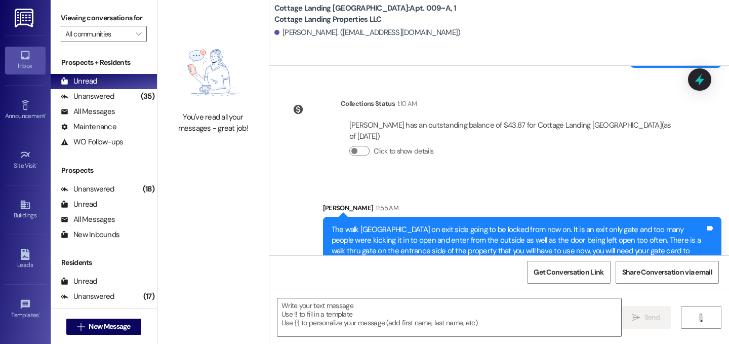
click at [521, 305] on textarea at bounding box center [450, 317] width 344 height 38
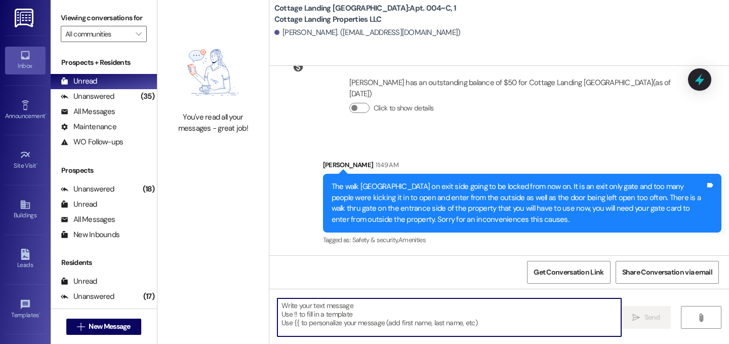
scroll to position [2048, 0]
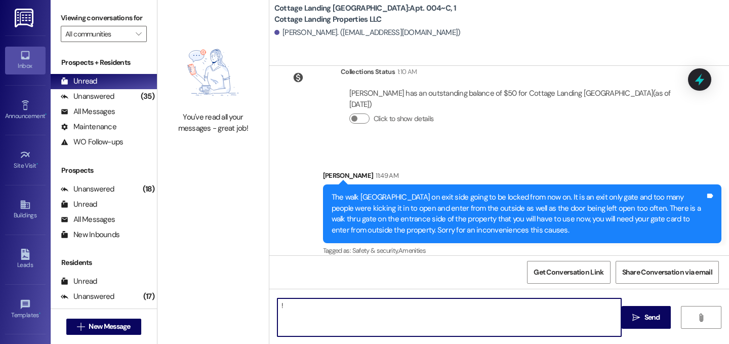
type textarea "!!"
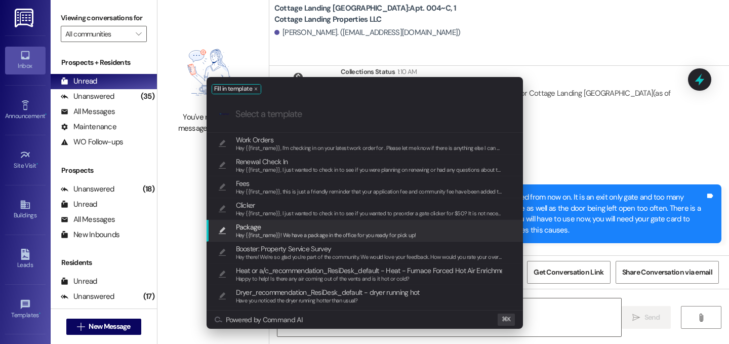
scroll to position [2, 0]
click at [270, 229] on div "Hey {{first_name}}! We have a package in the office for you ready for pick up!" at bounding box center [326, 233] width 180 height 9
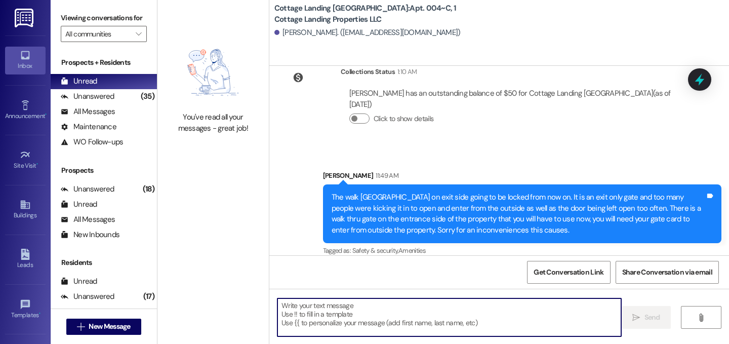
type textarea "Hey {{first_name}}! We have a package in the office for you ready for pick up!"
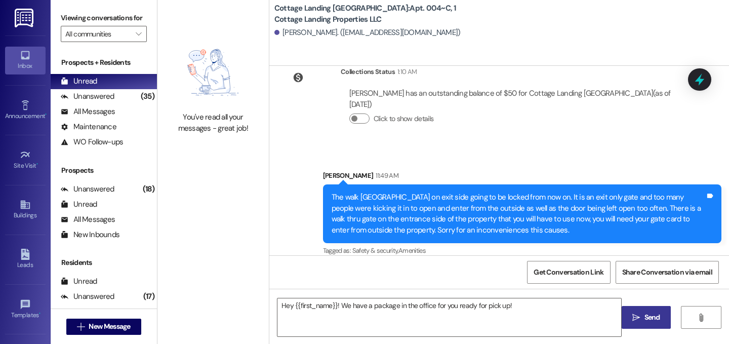
click at [645, 316] on span "Send" at bounding box center [653, 317] width 16 height 11
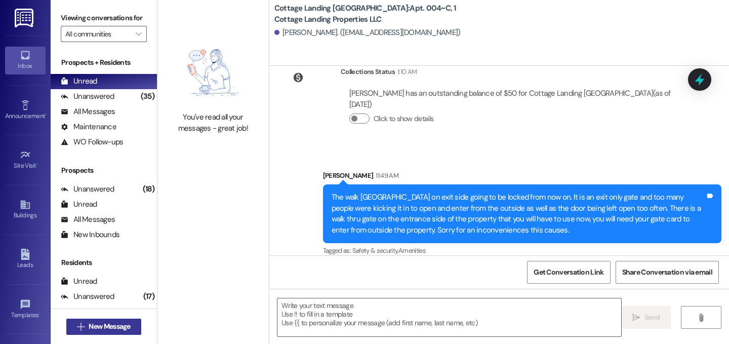
click at [104, 325] on span "New Message" at bounding box center [110, 326] width 42 height 11
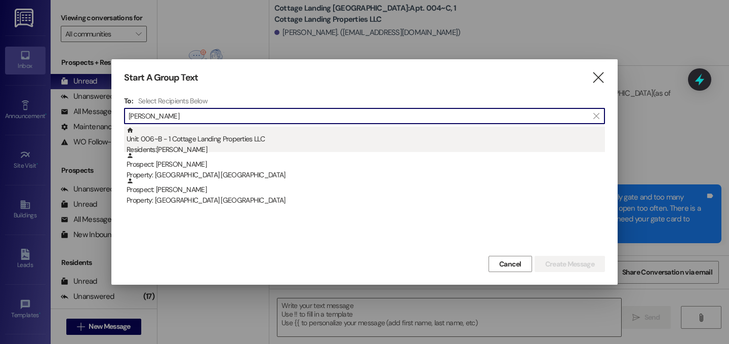
type input "aubrey"
click at [276, 144] on div "Residents: Aubrey Pyatt" at bounding box center [366, 149] width 479 height 11
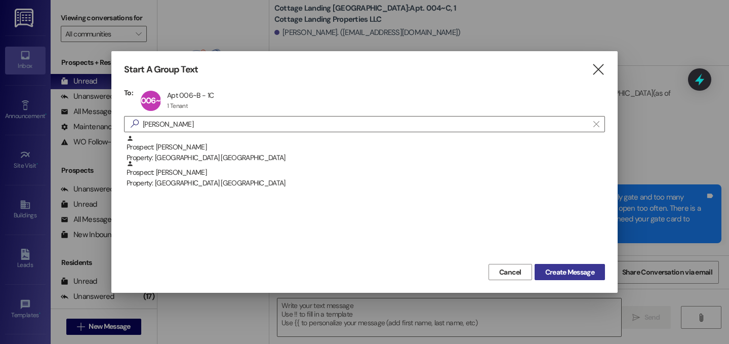
drag, startPoint x: 586, startPoint y: 268, endPoint x: 577, endPoint y: 275, distance: 10.5
click at [586, 268] on span "Create Message" at bounding box center [569, 272] width 49 height 11
click at [464, 312] on div at bounding box center [364, 172] width 729 height 344
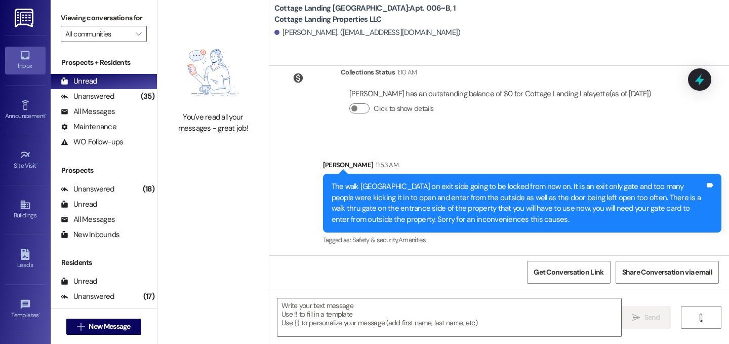
scroll to position [1045, 0]
click at [464, 312] on textarea at bounding box center [450, 317] width 344 height 38
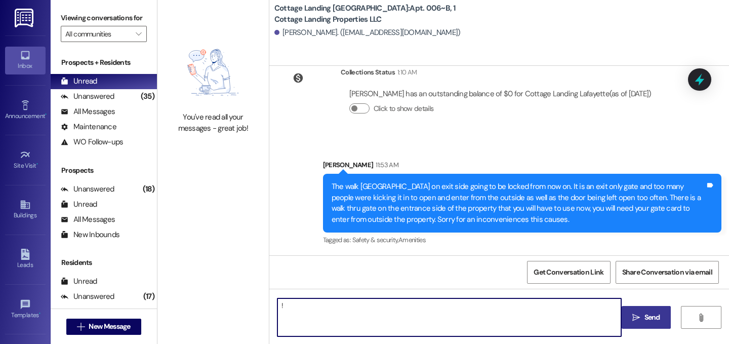
type textarea "!!"
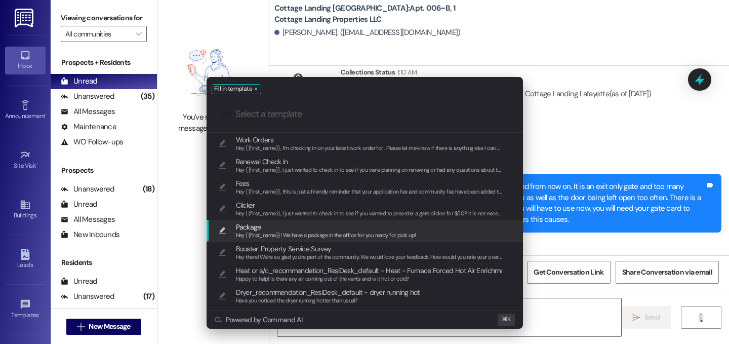
click at [246, 226] on span "Package" at bounding box center [248, 226] width 25 height 11
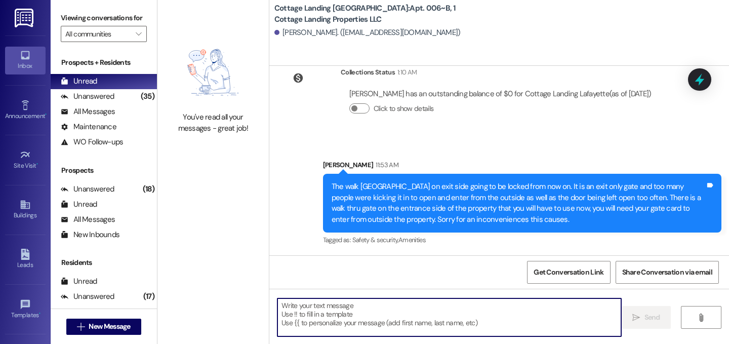
type textarea "Hey {{first_name}}! We have a package in the office for you ready for pick up!"
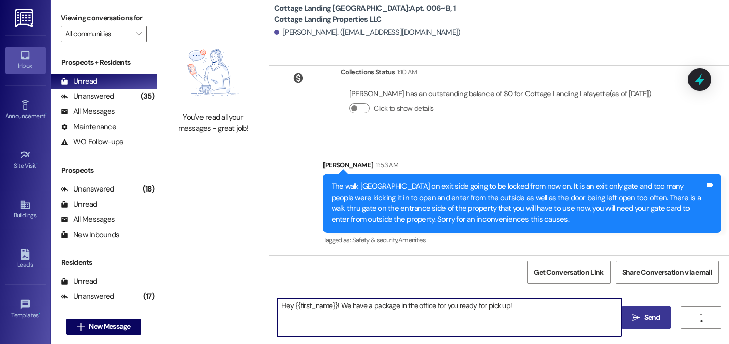
click at [649, 322] on span "Send" at bounding box center [653, 317] width 16 height 11
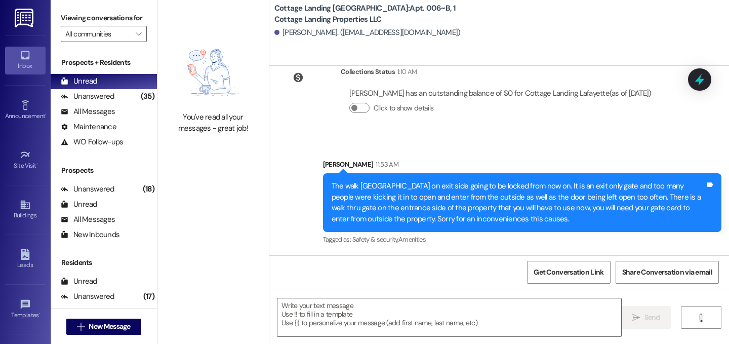
scroll to position [1115, 0]
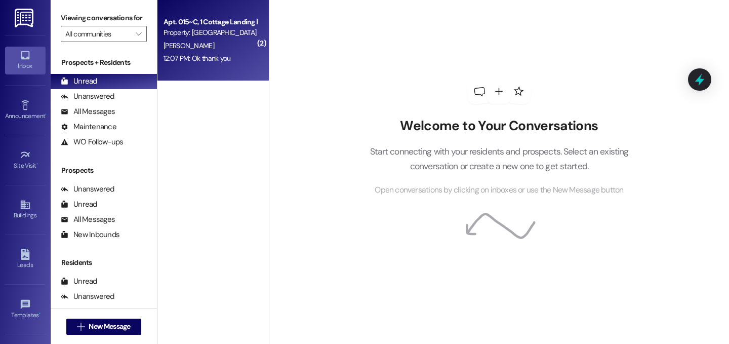
click at [244, 64] on div "12:07 PM: Ok thank you 12:07 PM: Ok thank you" at bounding box center [211, 58] width 96 height 13
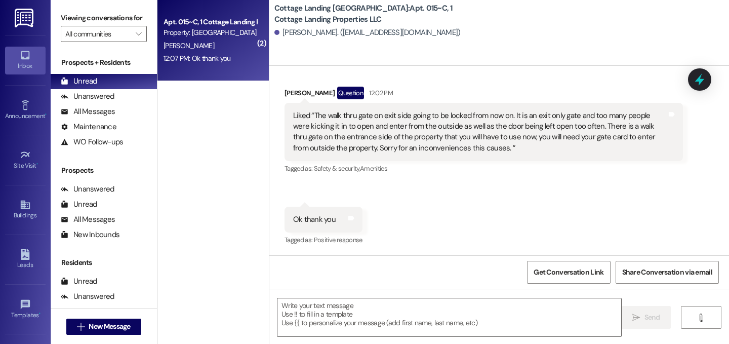
scroll to position [1103, 0]
click at [319, 317] on textarea at bounding box center [450, 317] width 344 height 38
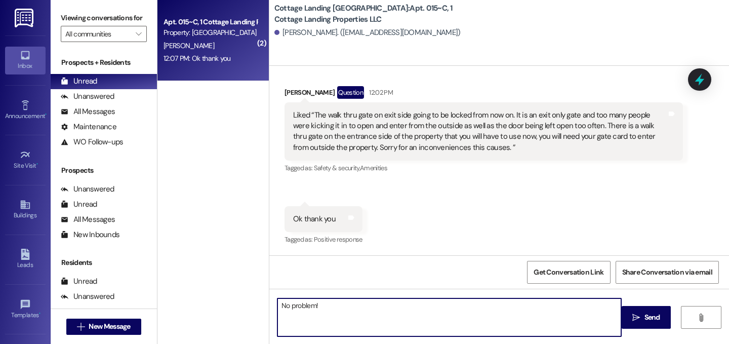
type textarea "No problem!"
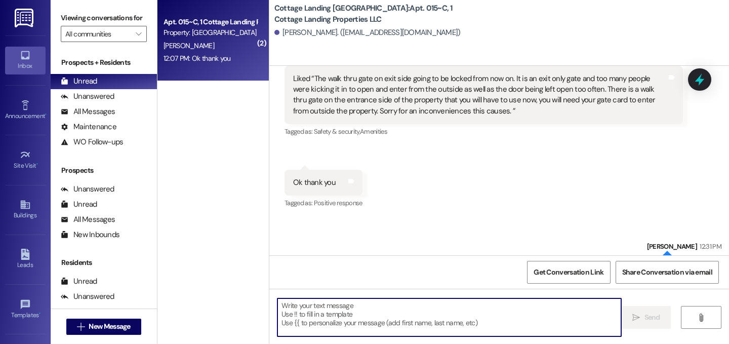
scroll to position [1174, 0]
